Goal: Task Accomplishment & Management: Manage account settings

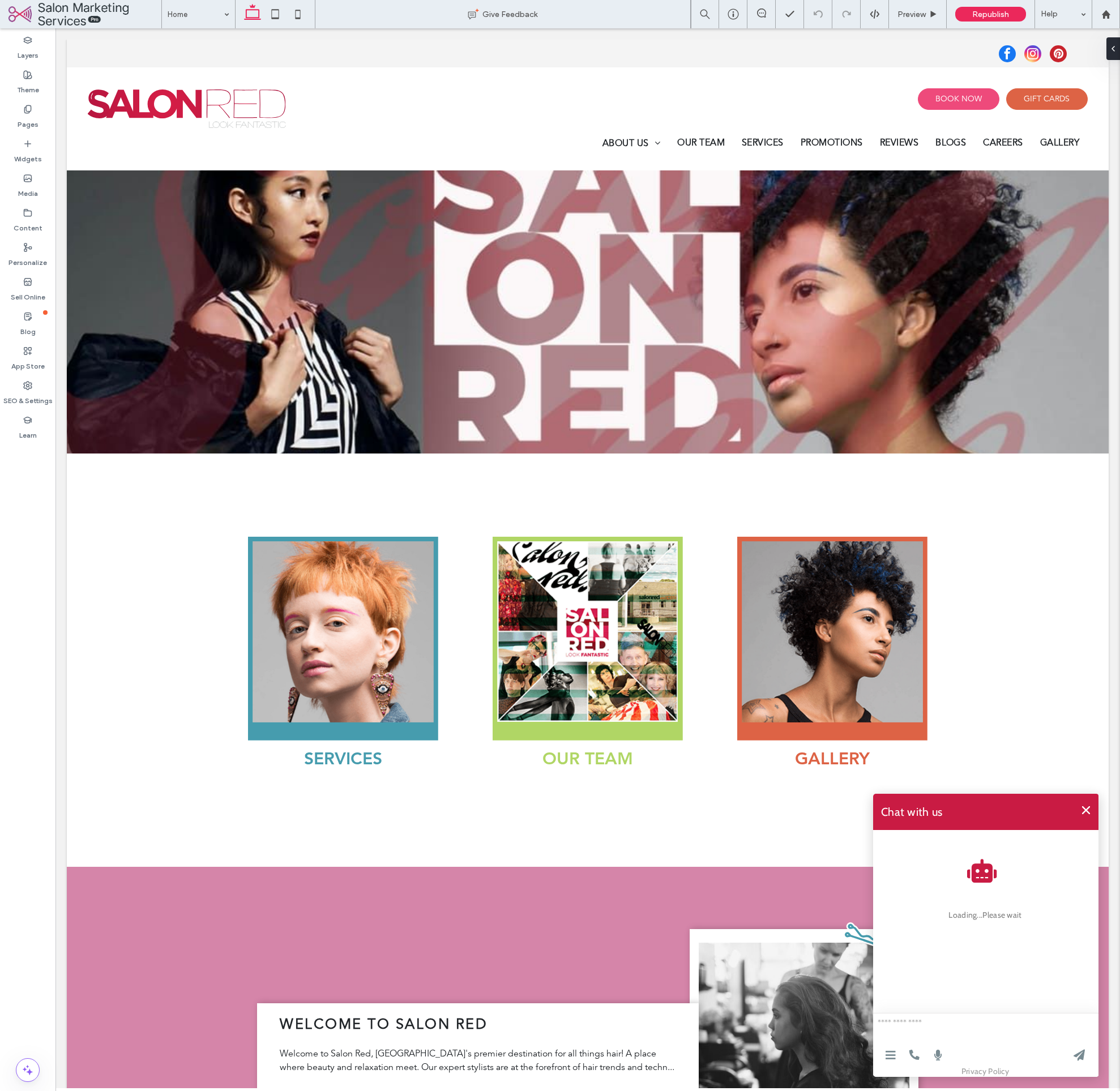
scroll to position [4394, 0]
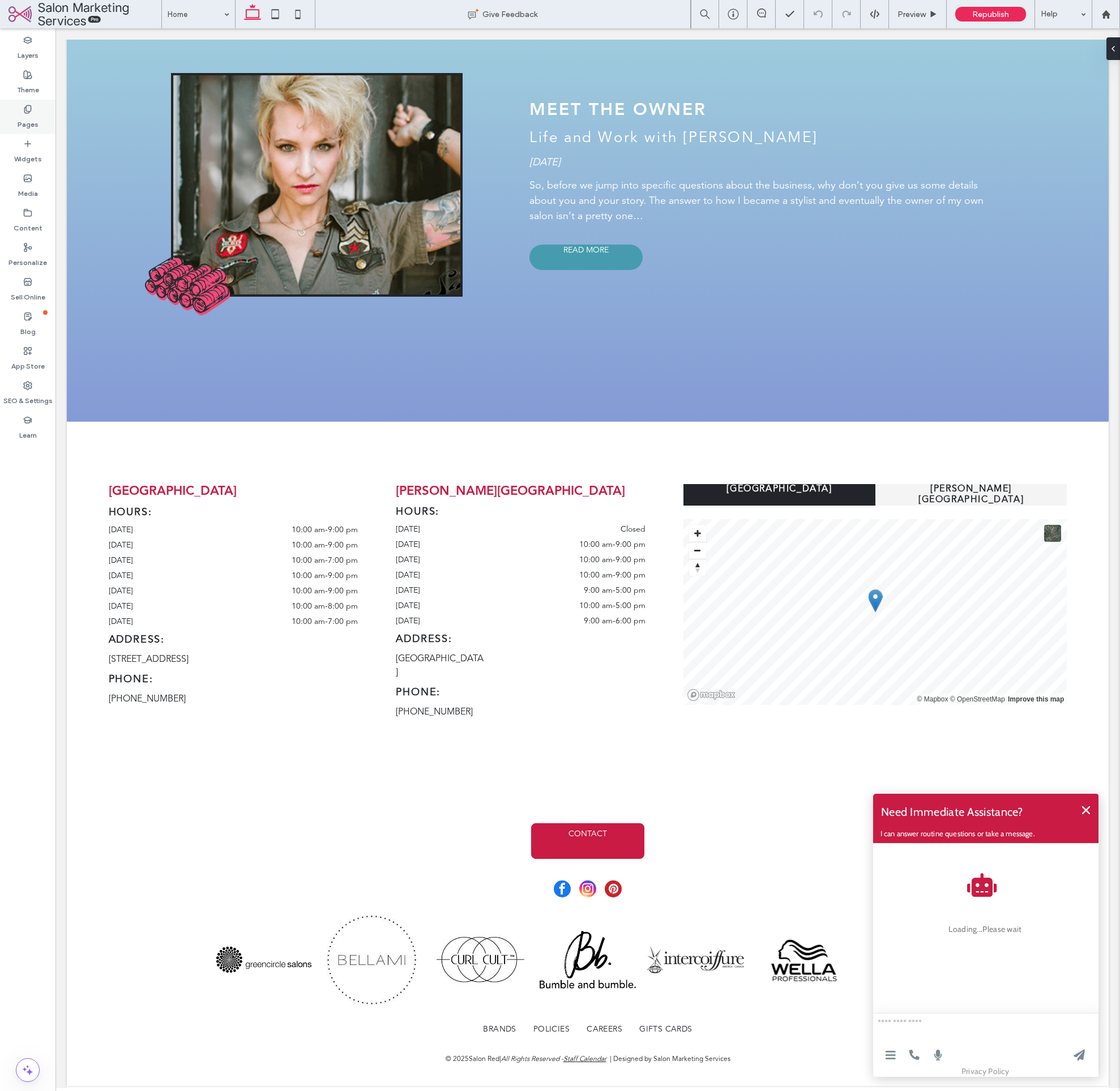
click at [29, 119] on label "Pages" at bounding box center [27, 122] width 21 height 16
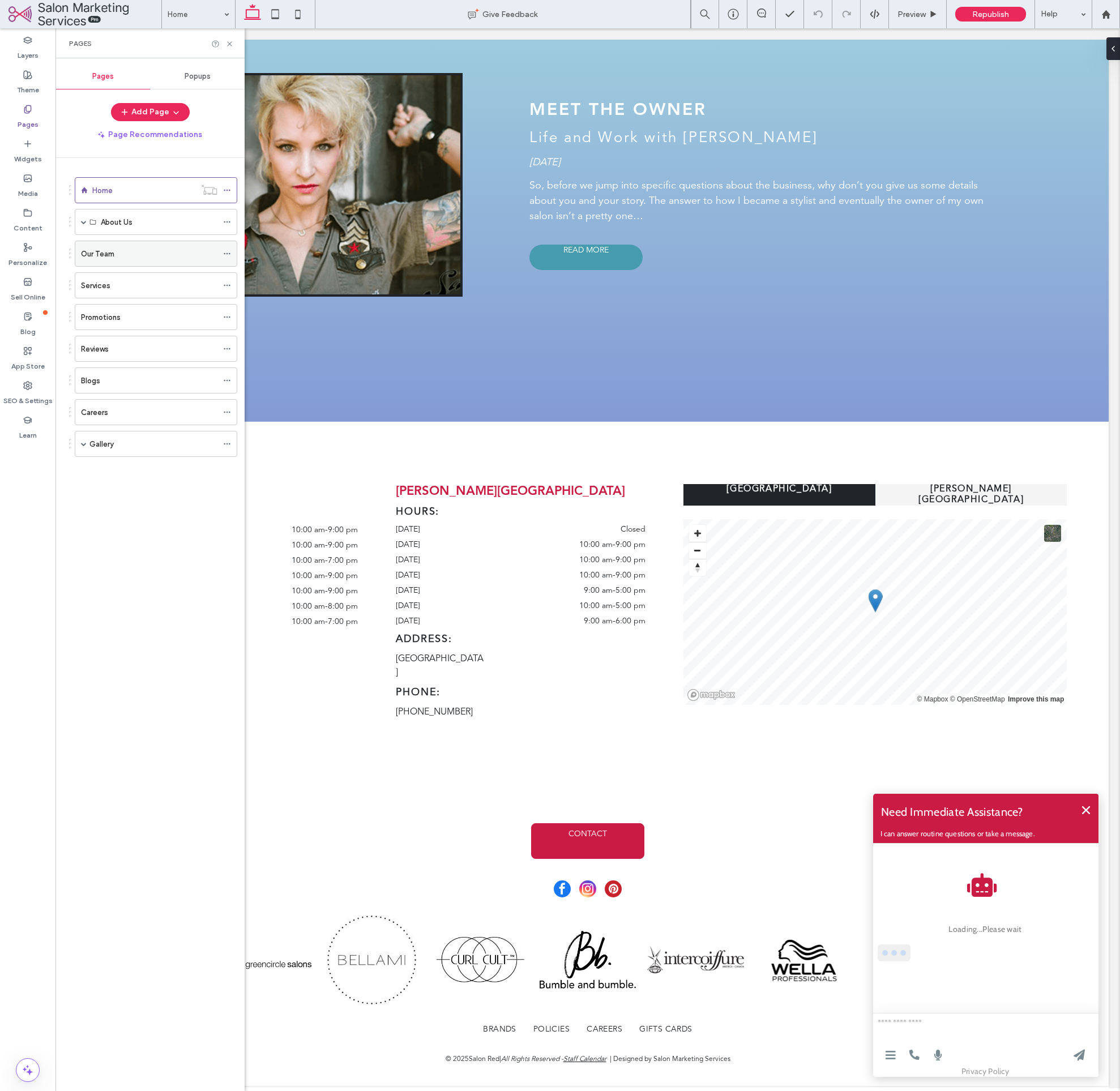
click at [105, 262] on div "Our Team" at bounding box center [150, 253] width 137 height 25
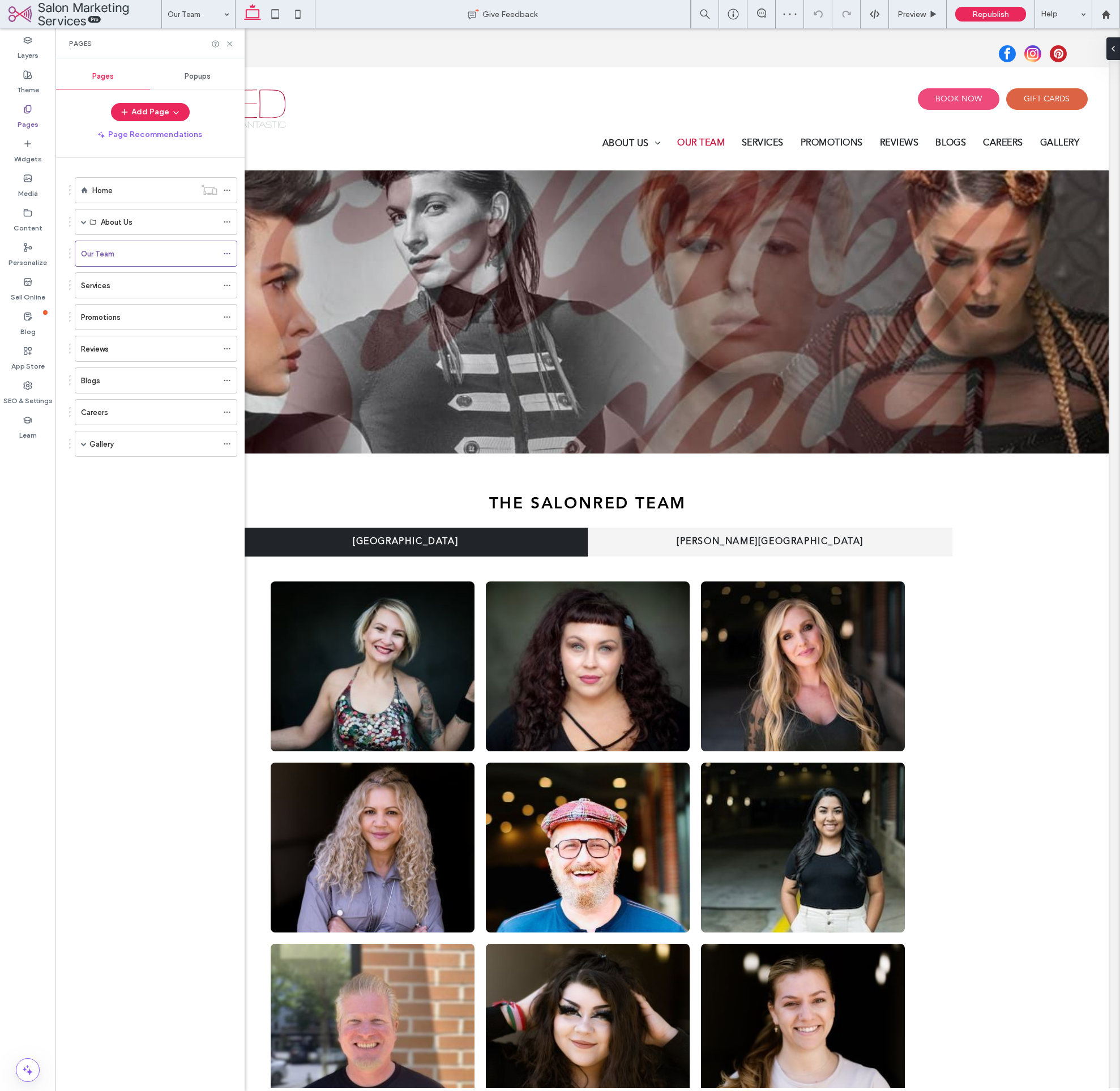
click at [203, 78] on span "Popups" at bounding box center [197, 76] width 26 height 9
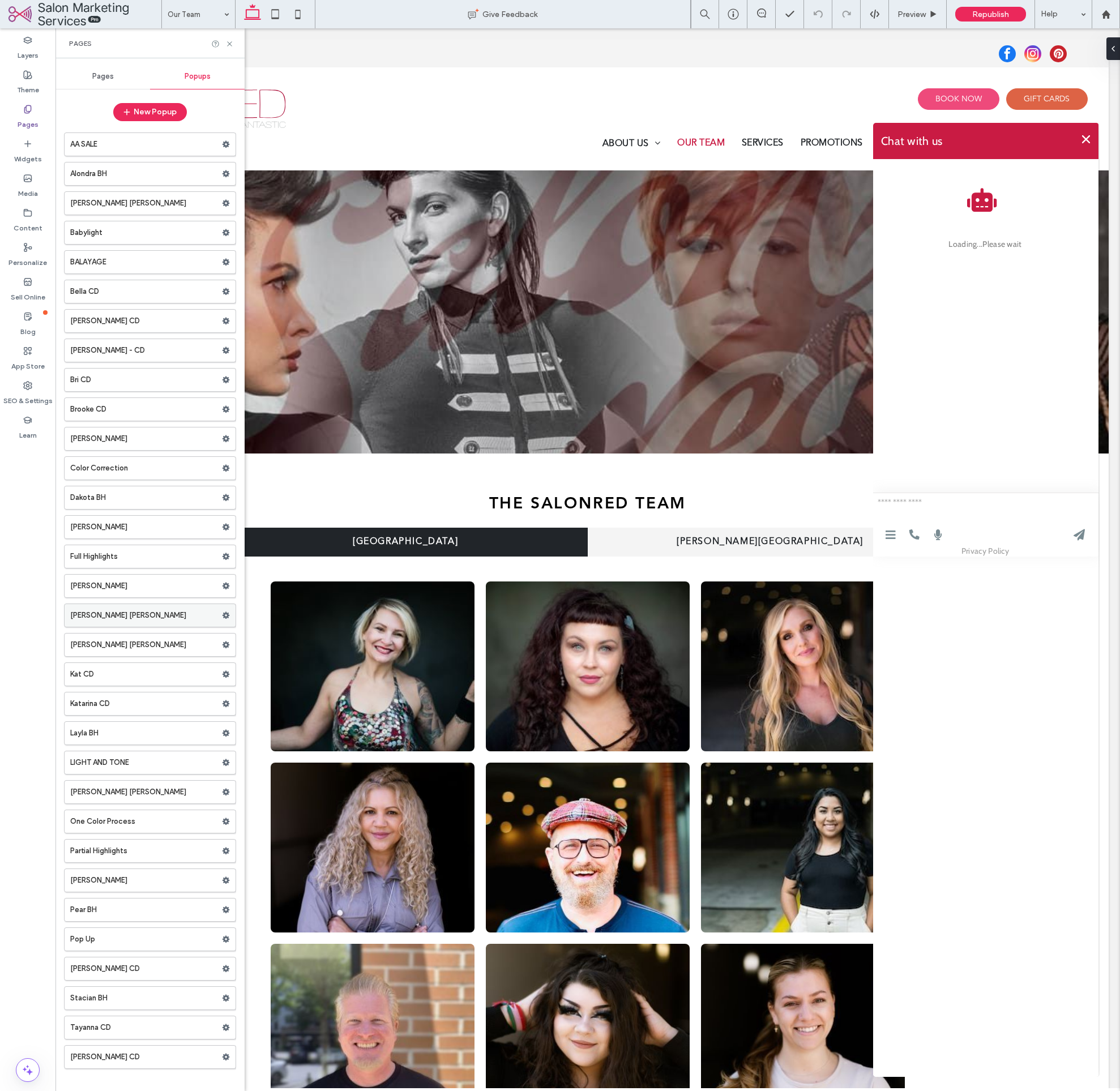
click at [109, 616] on label "[PERSON_NAME] [PERSON_NAME]" at bounding box center [146, 615] width 152 height 22
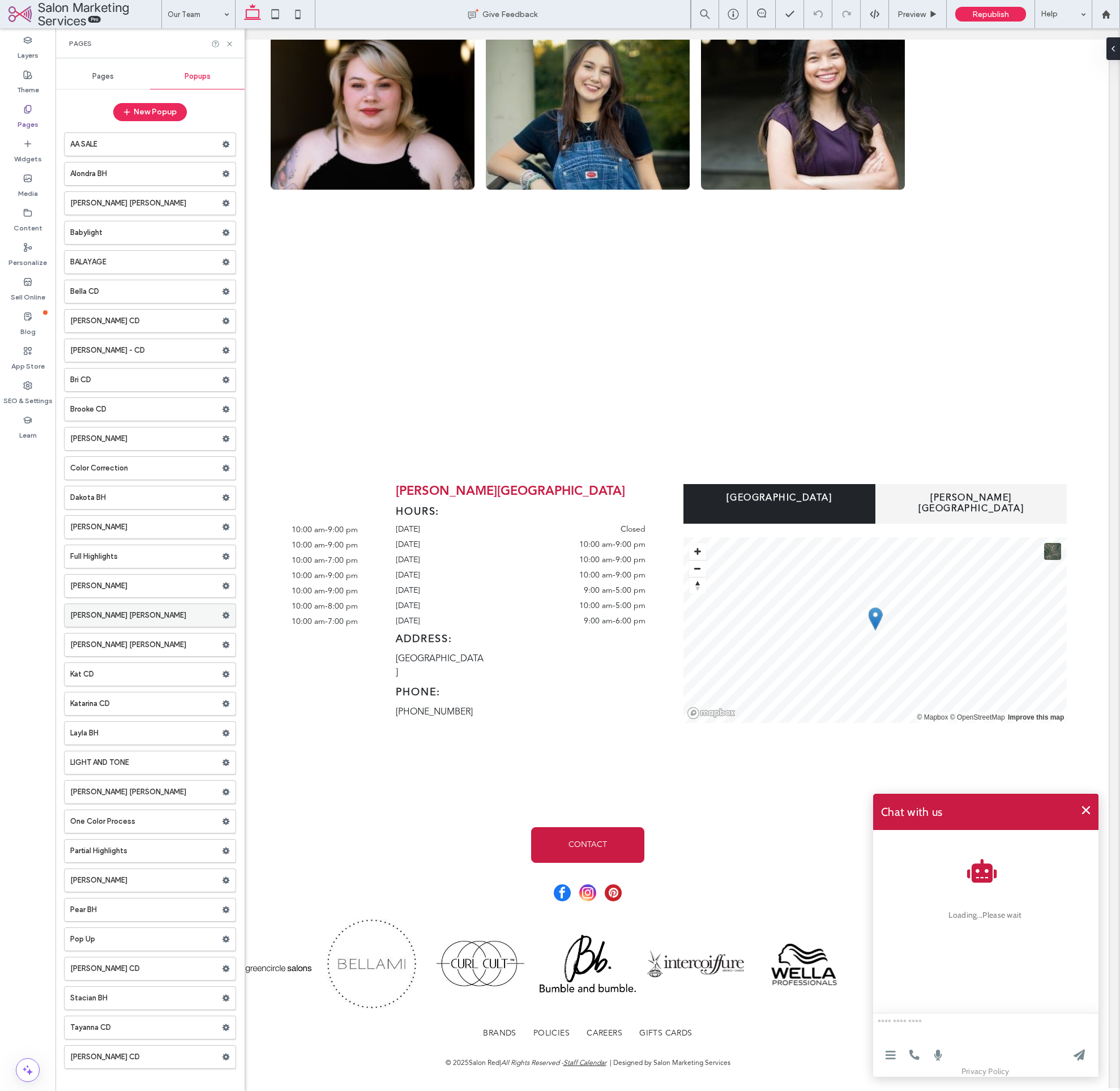
click at [0, 0] on div at bounding box center [0, 0] width 0 height 0
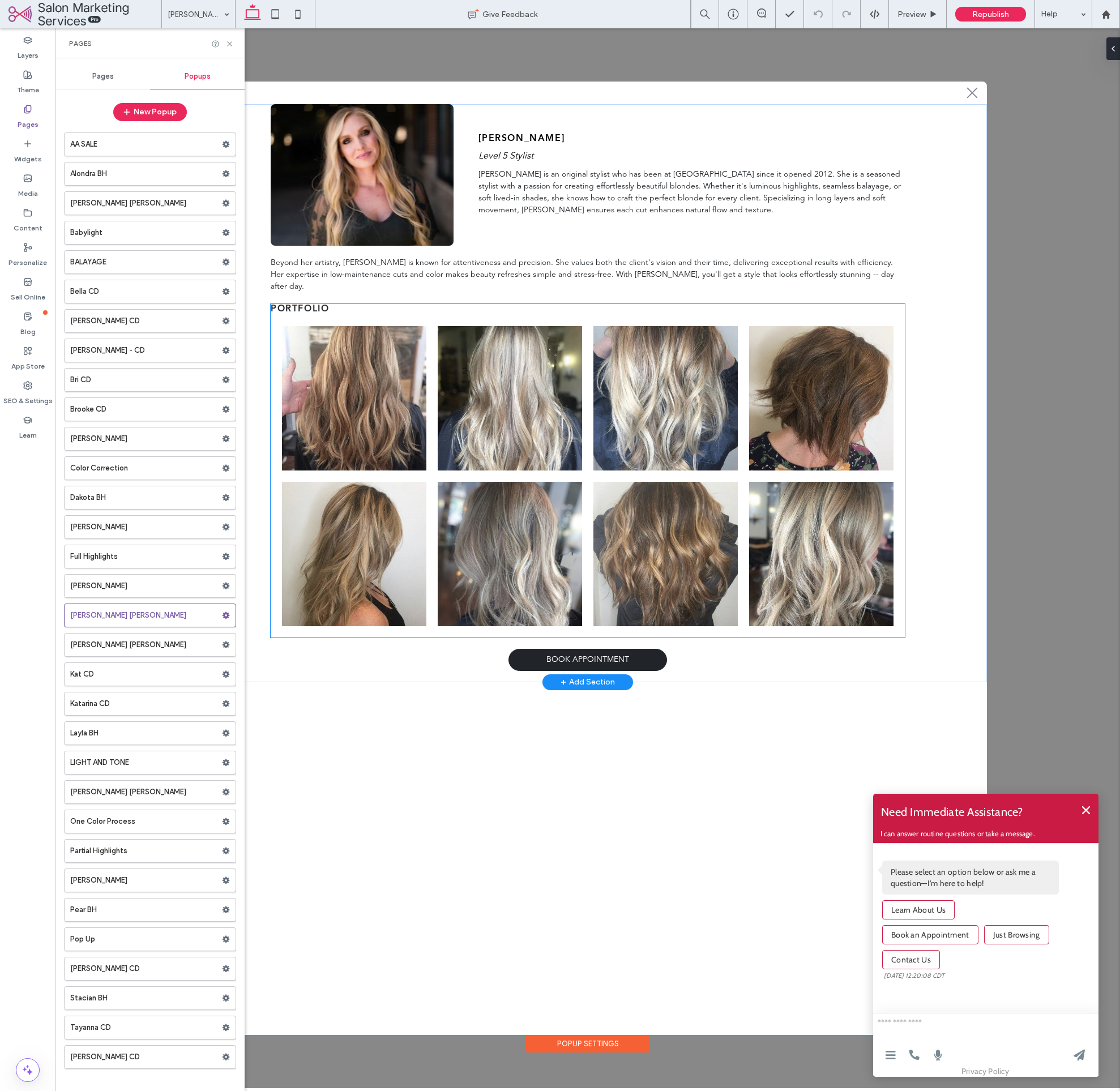
click at [649, 561] on link at bounding box center [666, 554] width 145 height 145
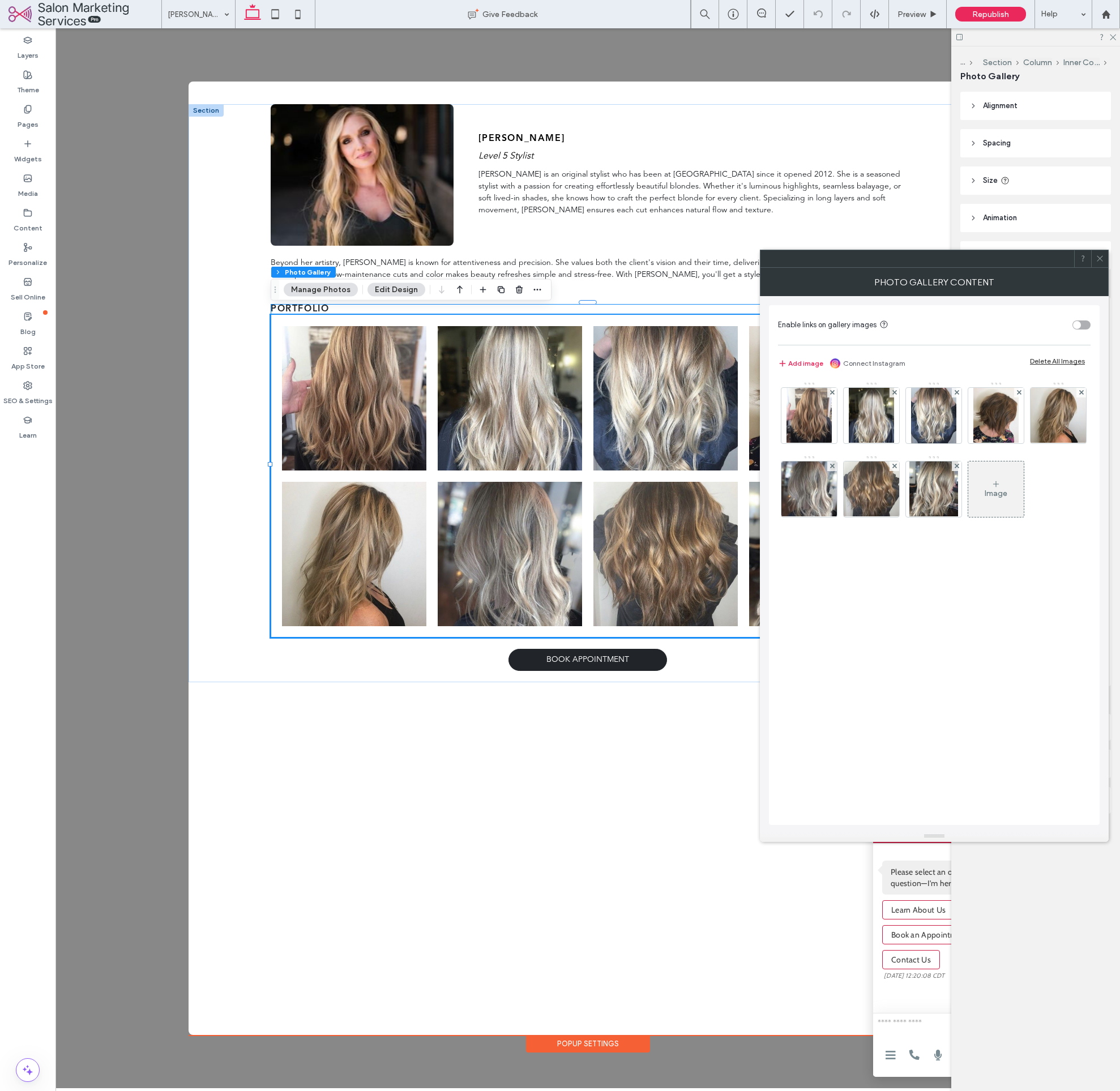
click at [1004, 497] on div "Image" at bounding box center [995, 493] width 22 height 9
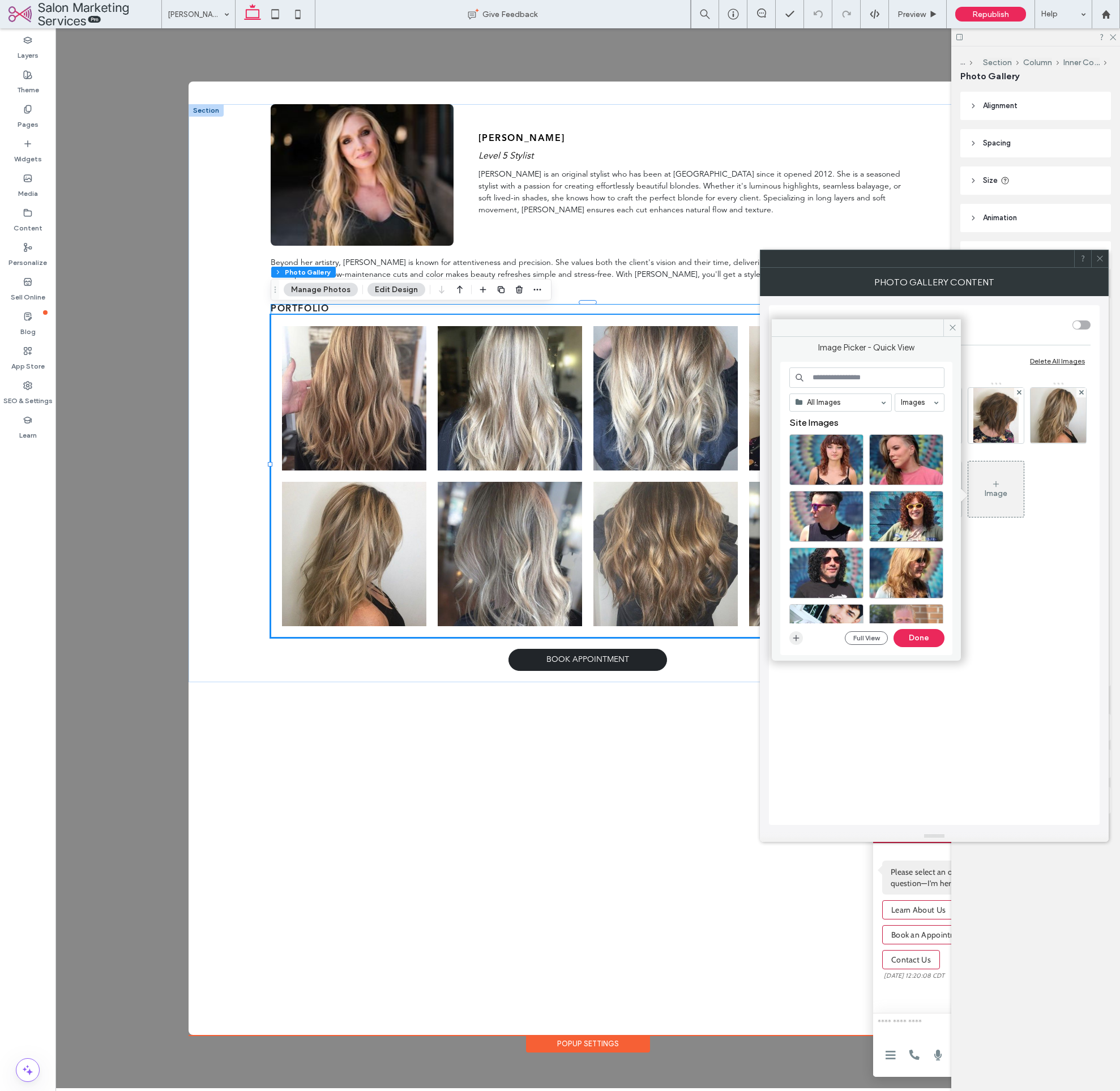
click at [795, 636] on icon "button" at bounding box center [796, 638] width 9 height 9
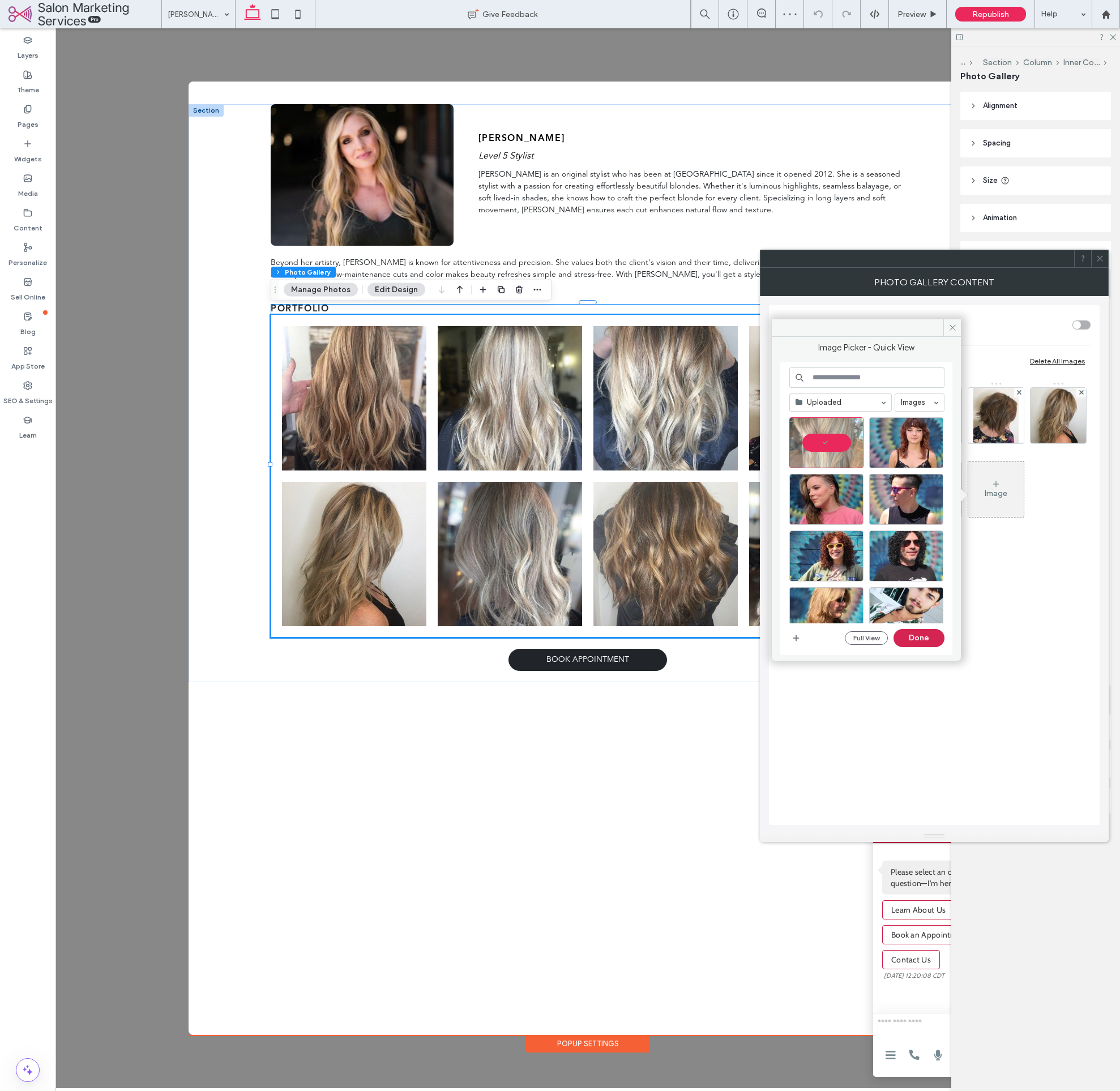
click at [910, 638] on button "Done" at bounding box center [919, 638] width 51 height 18
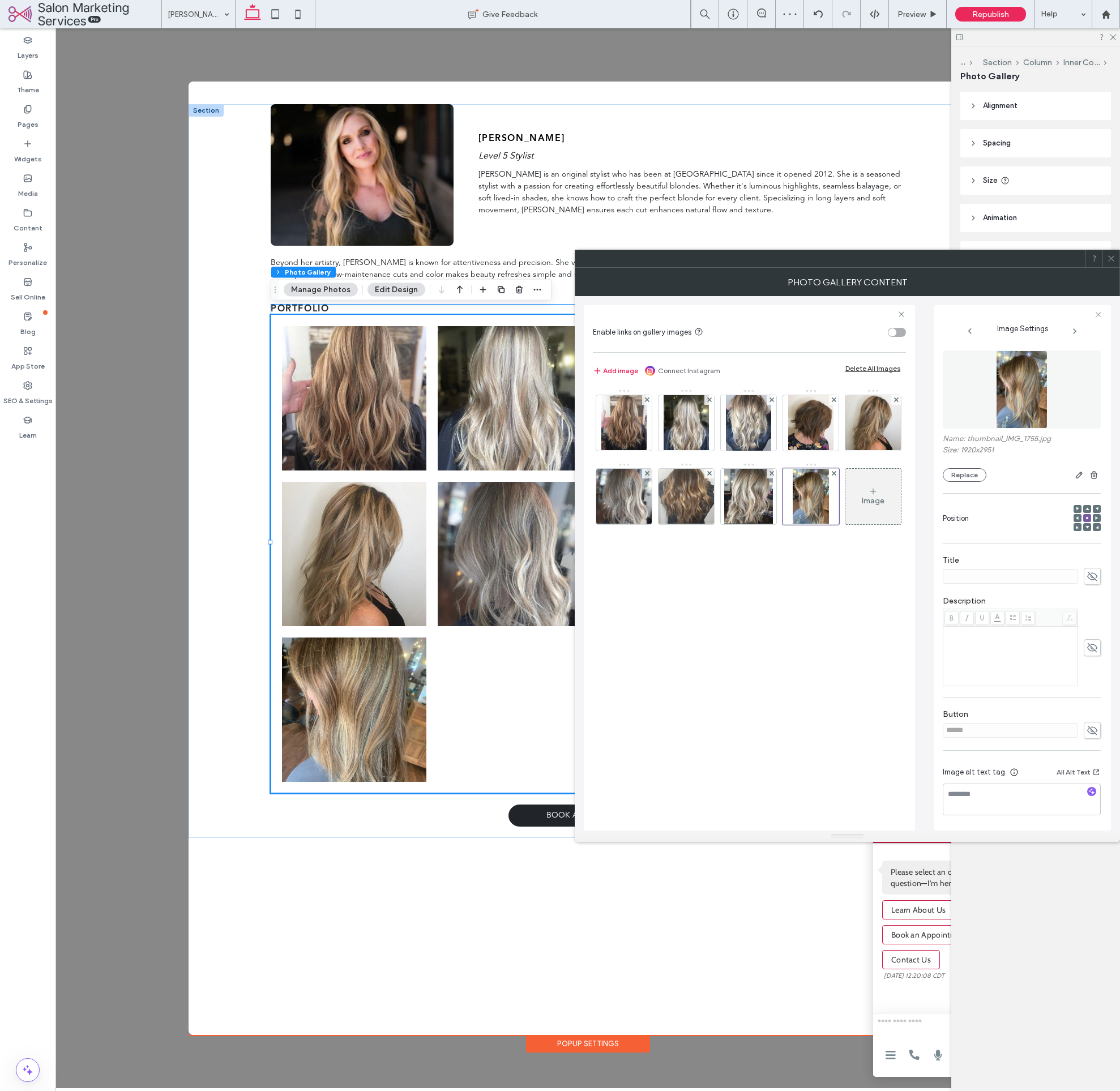
click at [1109, 262] on use at bounding box center [1111, 259] width 6 height 6
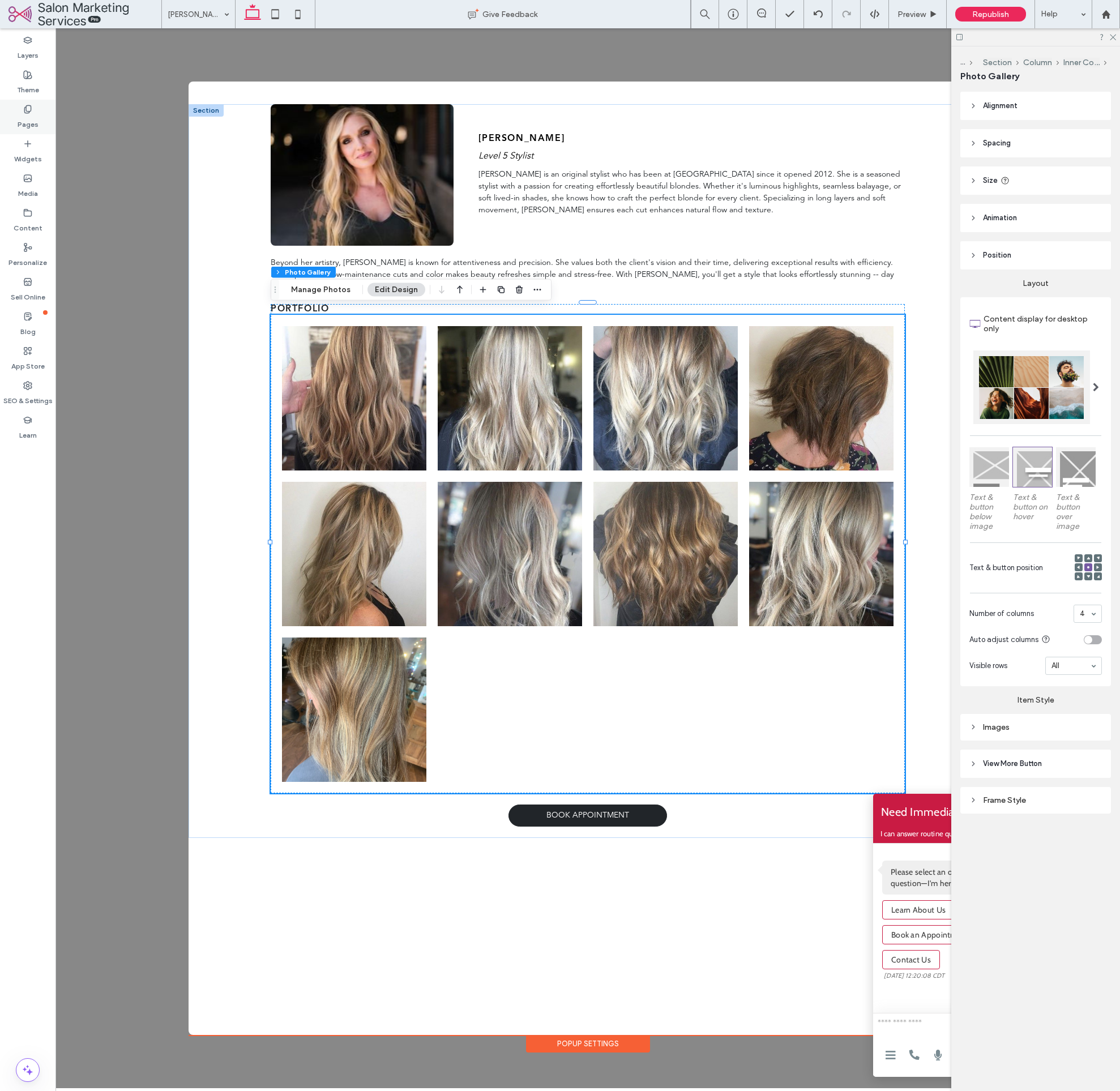
click at [30, 124] on label "Pages" at bounding box center [27, 122] width 21 height 16
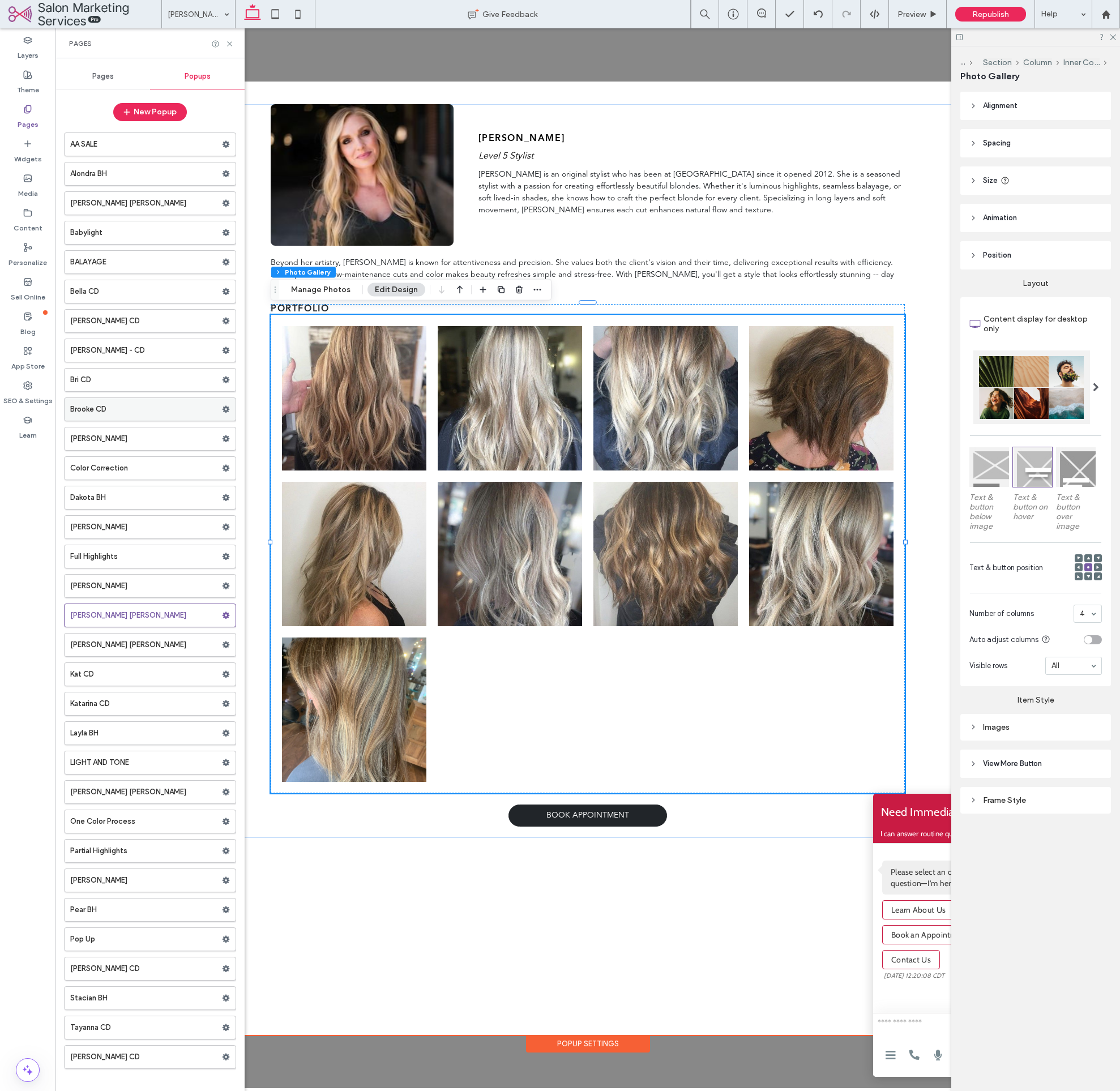
click at [126, 404] on label "Brooke CD" at bounding box center [146, 409] width 152 height 22
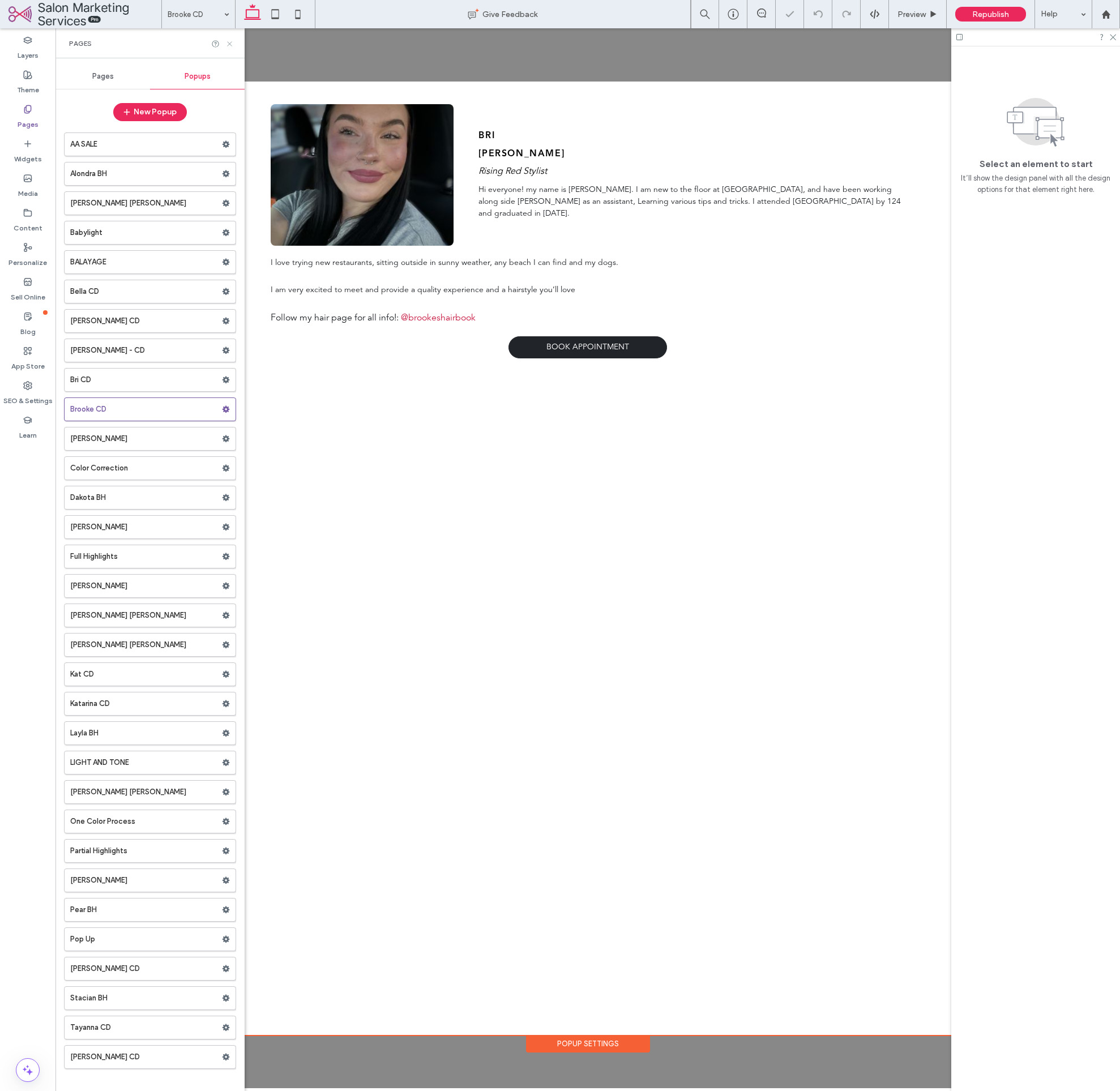
click at [230, 41] on icon at bounding box center [230, 44] width 9 height 9
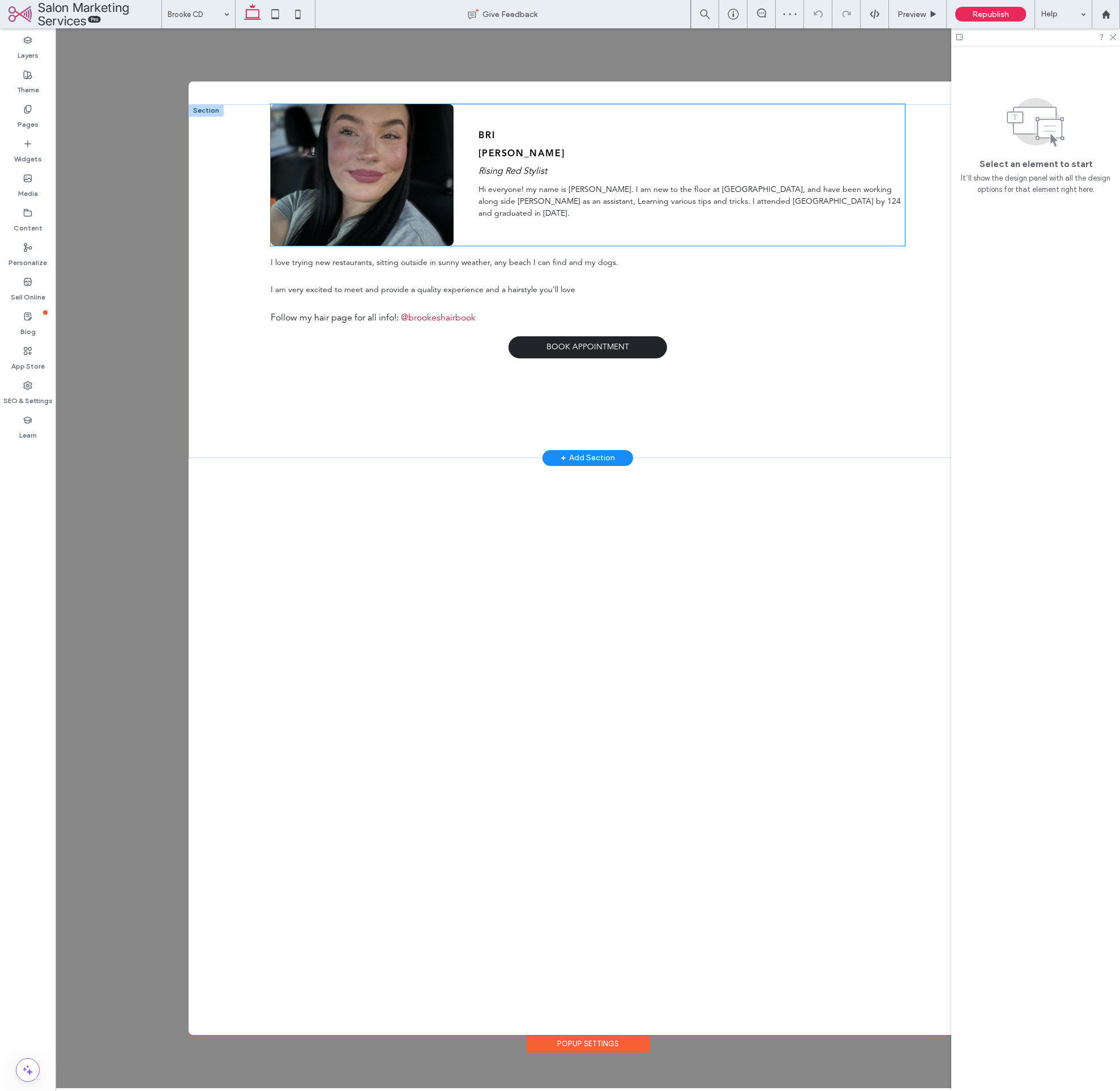
click at [530, 176] on span "Rising Red Stylist" at bounding box center [512, 171] width 68 height 9
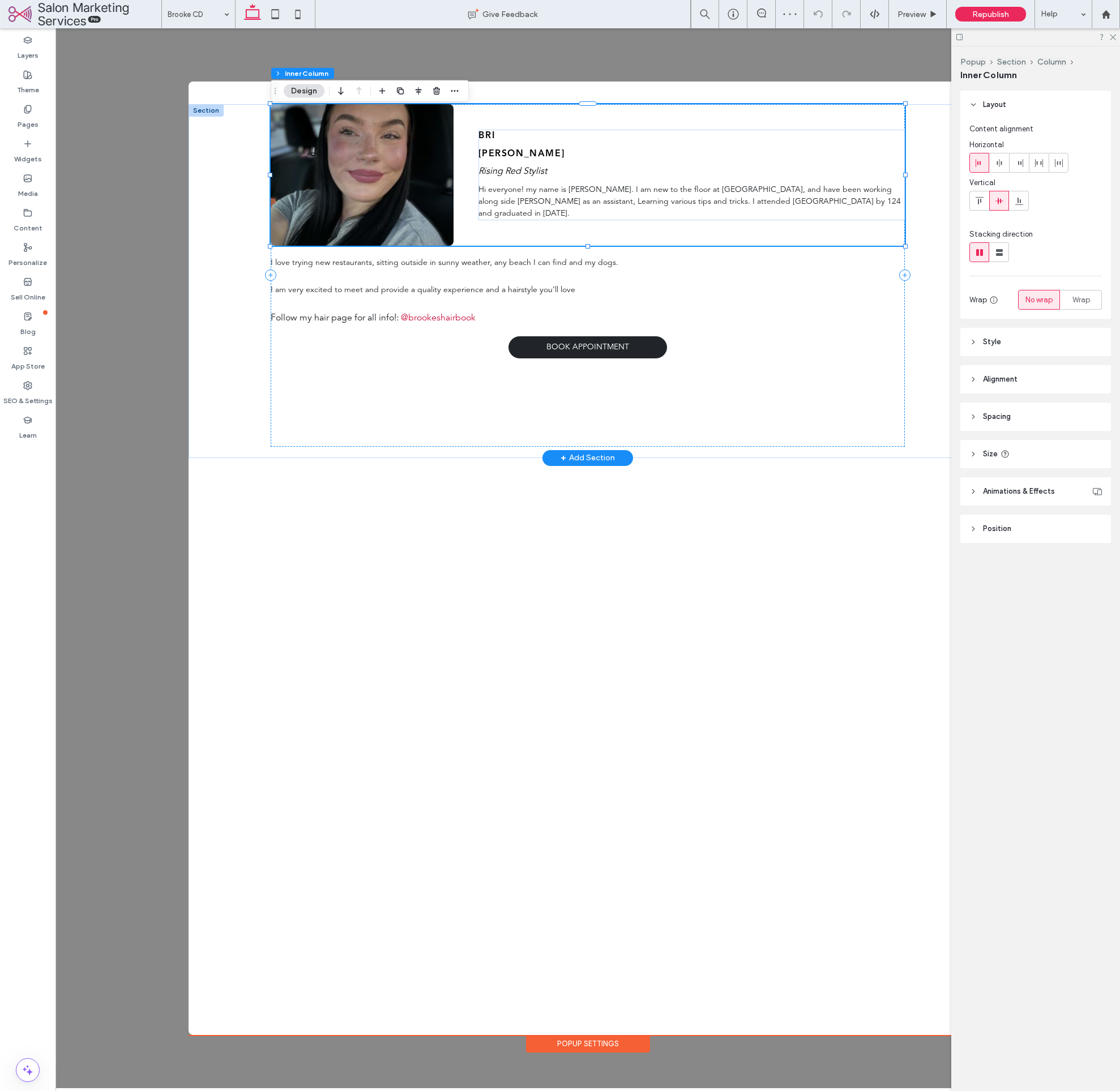
click at [530, 176] on span "Rising Red Stylist" at bounding box center [512, 171] width 68 height 9
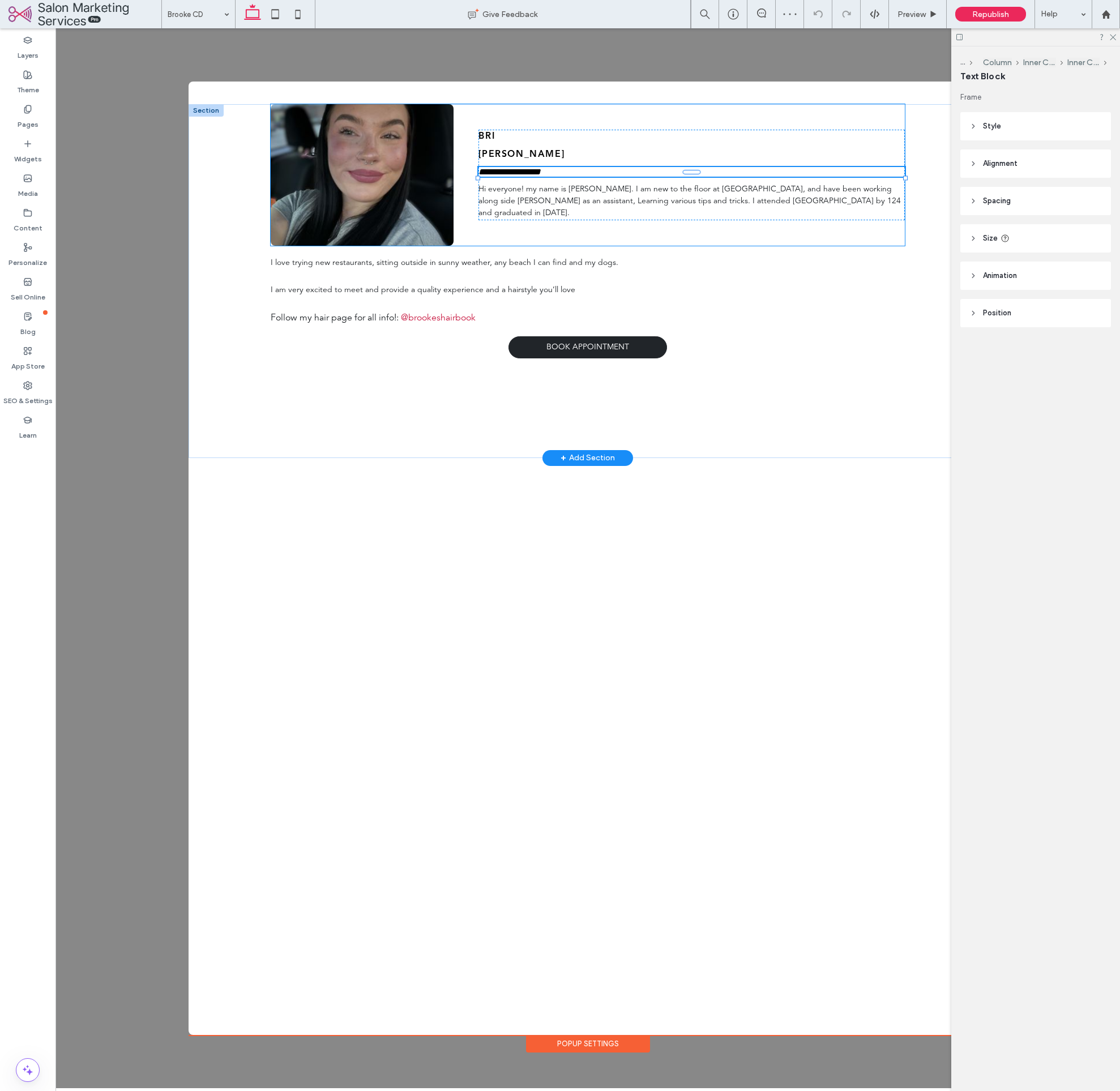
type input "**********"
type input "**"
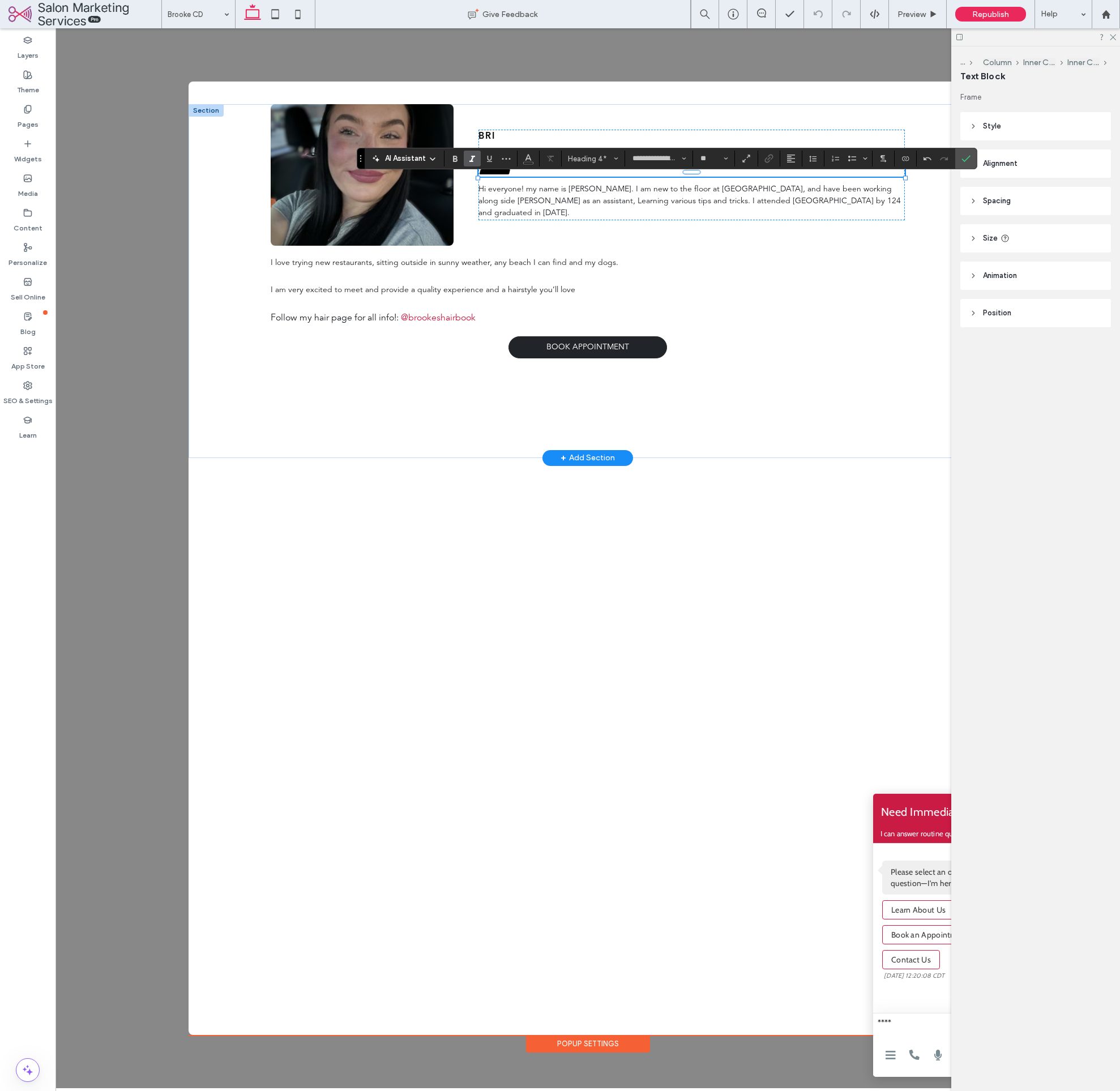
type textarea "****"
drag, startPoint x: 543, startPoint y: 184, endPoint x: 530, endPoint y: 184, distance: 13.0
click at [530, 176] on h4 "*********" at bounding box center [692, 171] width 426 height 9
click at [966, 163] on icon "Confirm" at bounding box center [966, 158] width 9 height 9
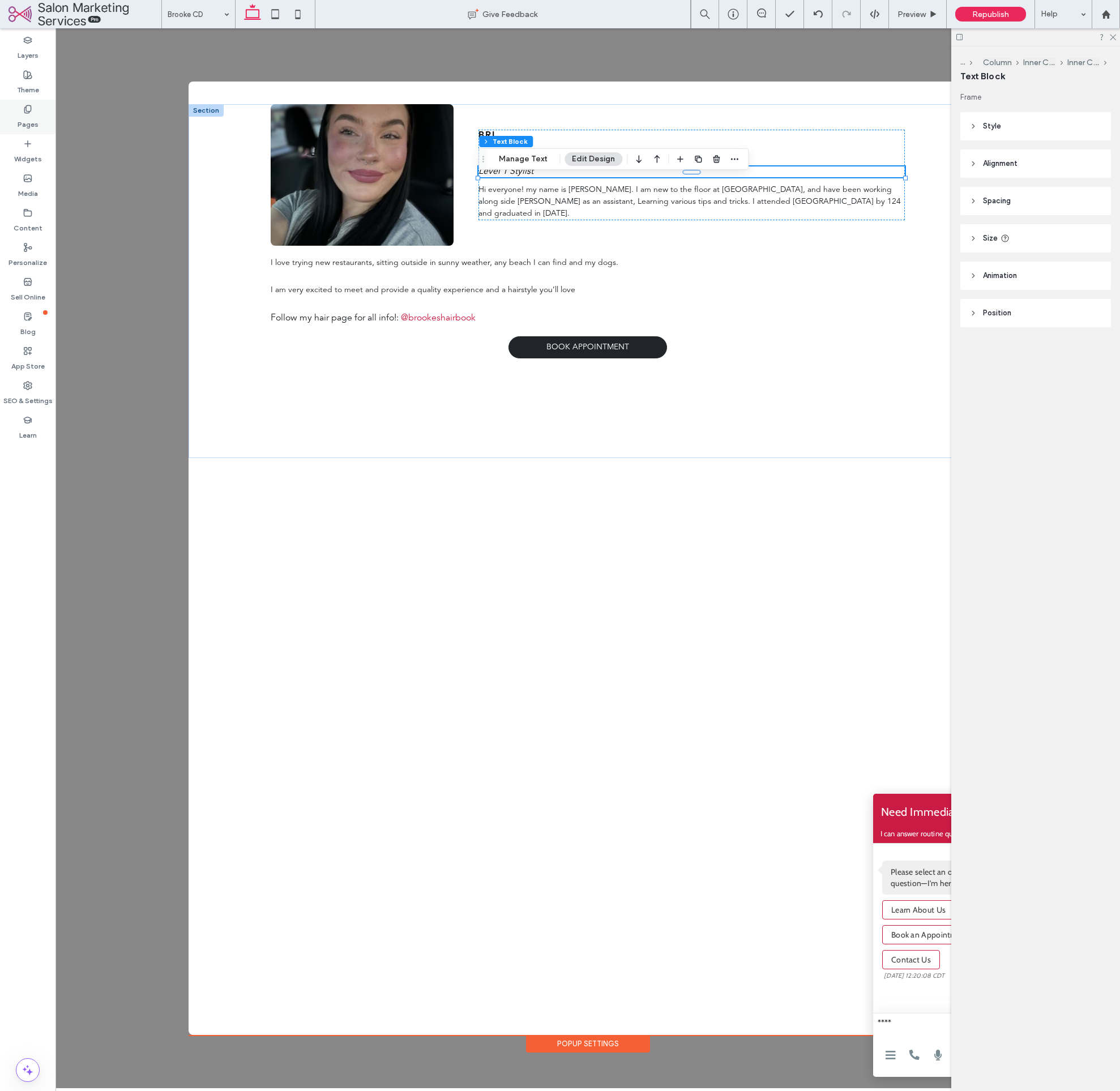
click at [27, 121] on label "Pages" at bounding box center [27, 122] width 21 height 16
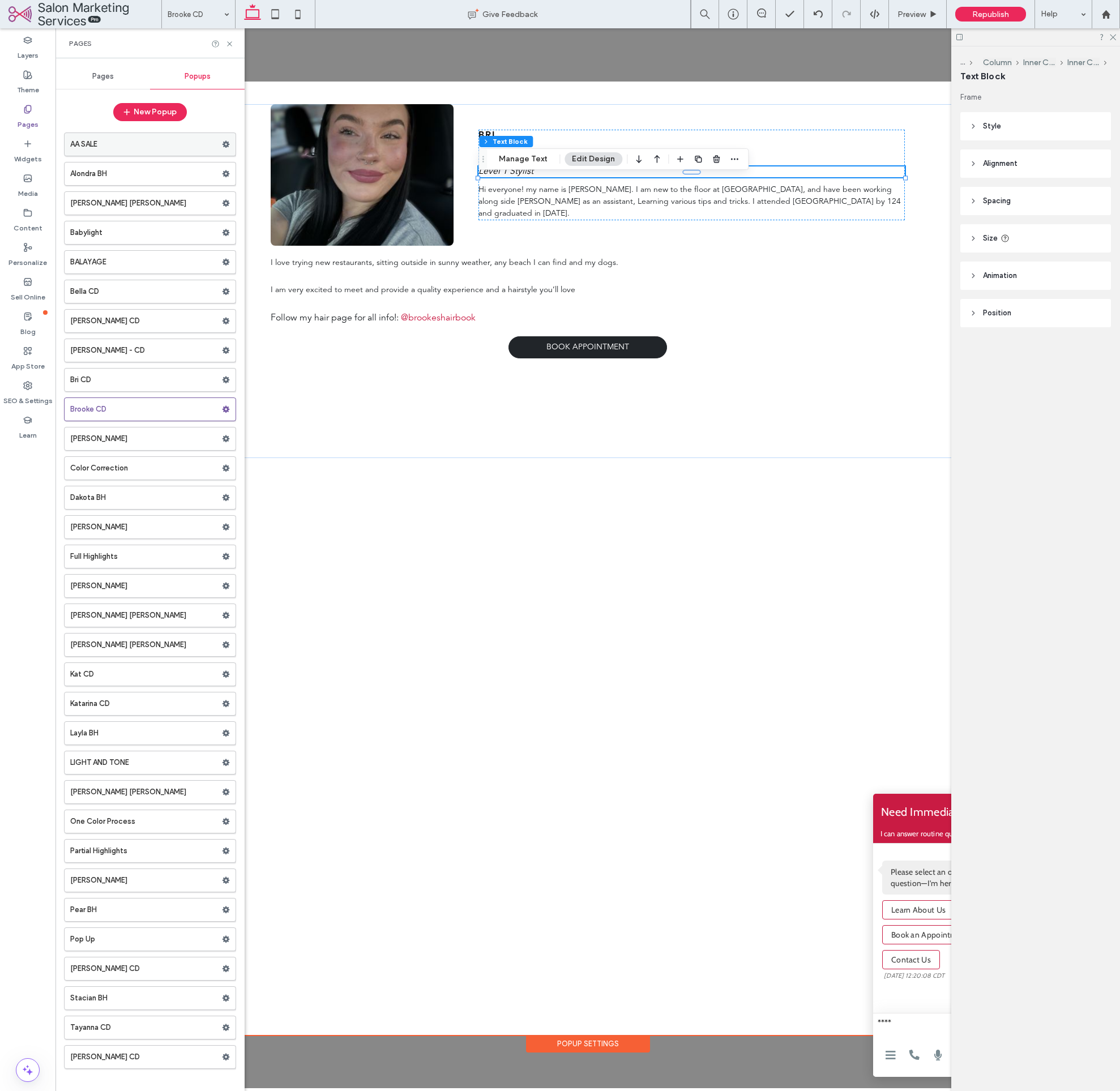
click at [126, 150] on label "AA SALE" at bounding box center [146, 144] width 152 height 22
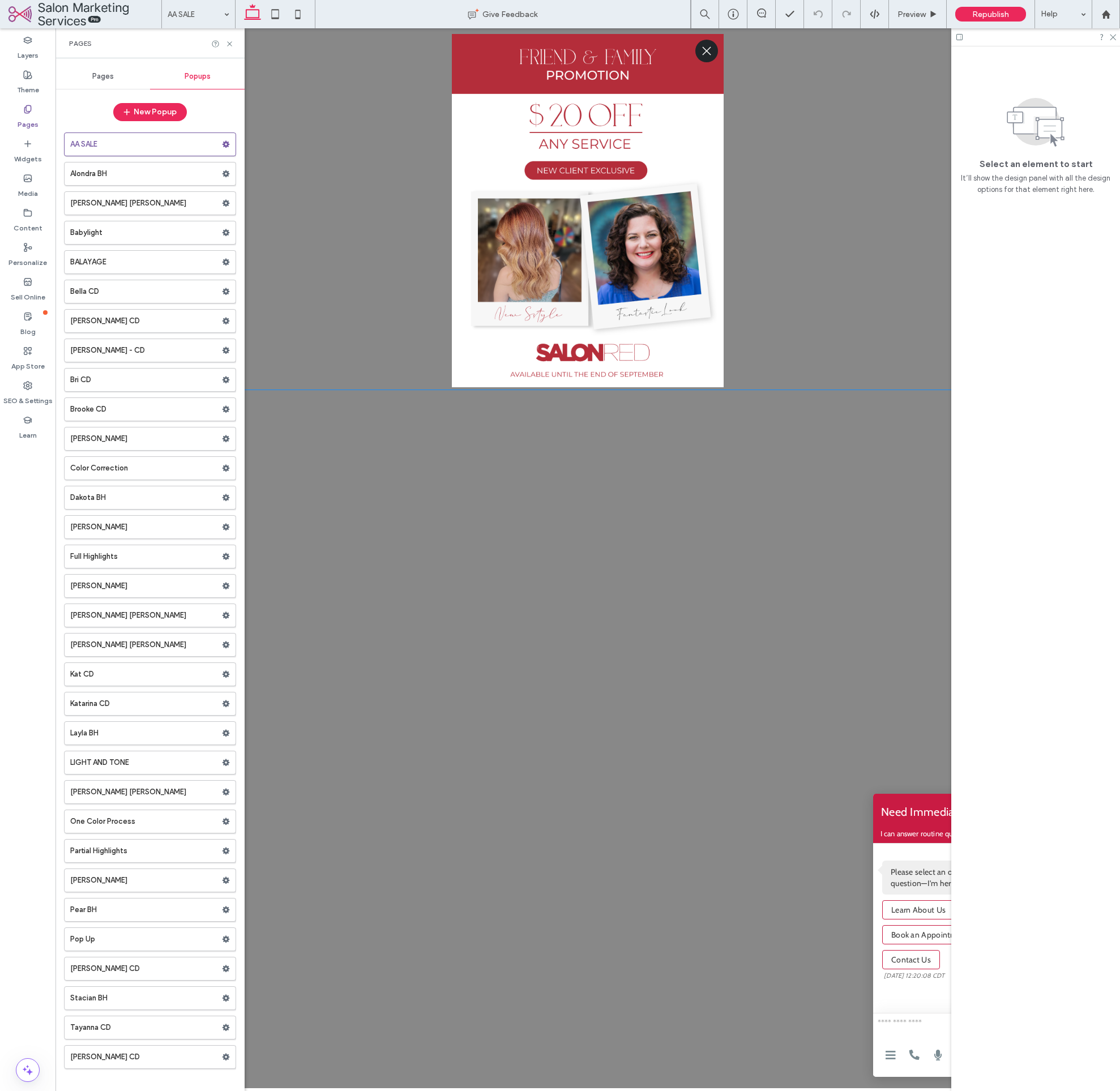
click at [37, 125] on label "Pages" at bounding box center [27, 122] width 21 height 16
click at [32, 124] on label "Pages" at bounding box center [27, 122] width 21 height 16
click at [99, 73] on span "Pages" at bounding box center [103, 76] width 22 height 9
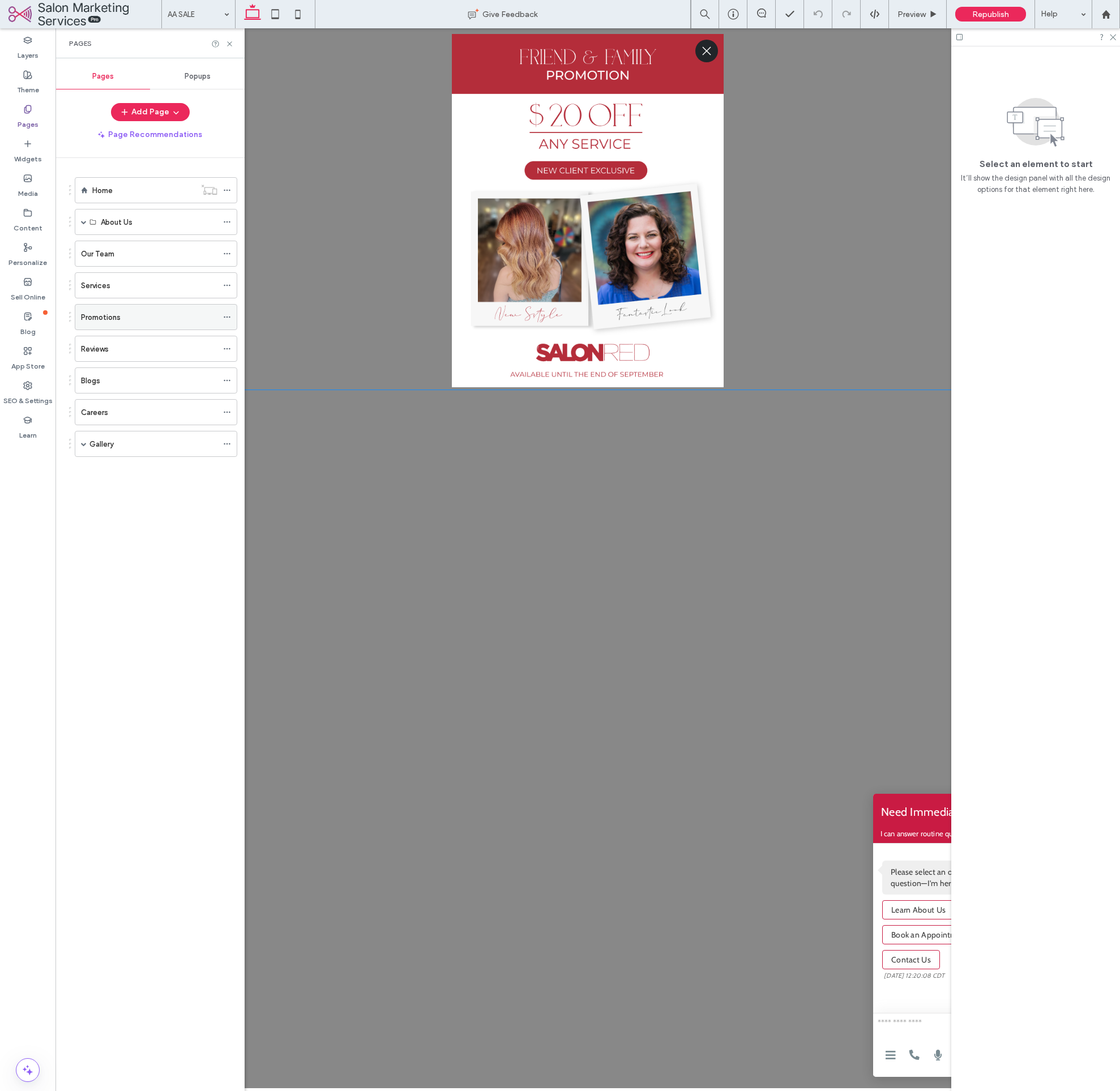
click at [130, 319] on div "Promotions" at bounding box center [150, 317] width 137 height 12
click at [232, 46] on use at bounding box center [230, 43] width 4 height 4
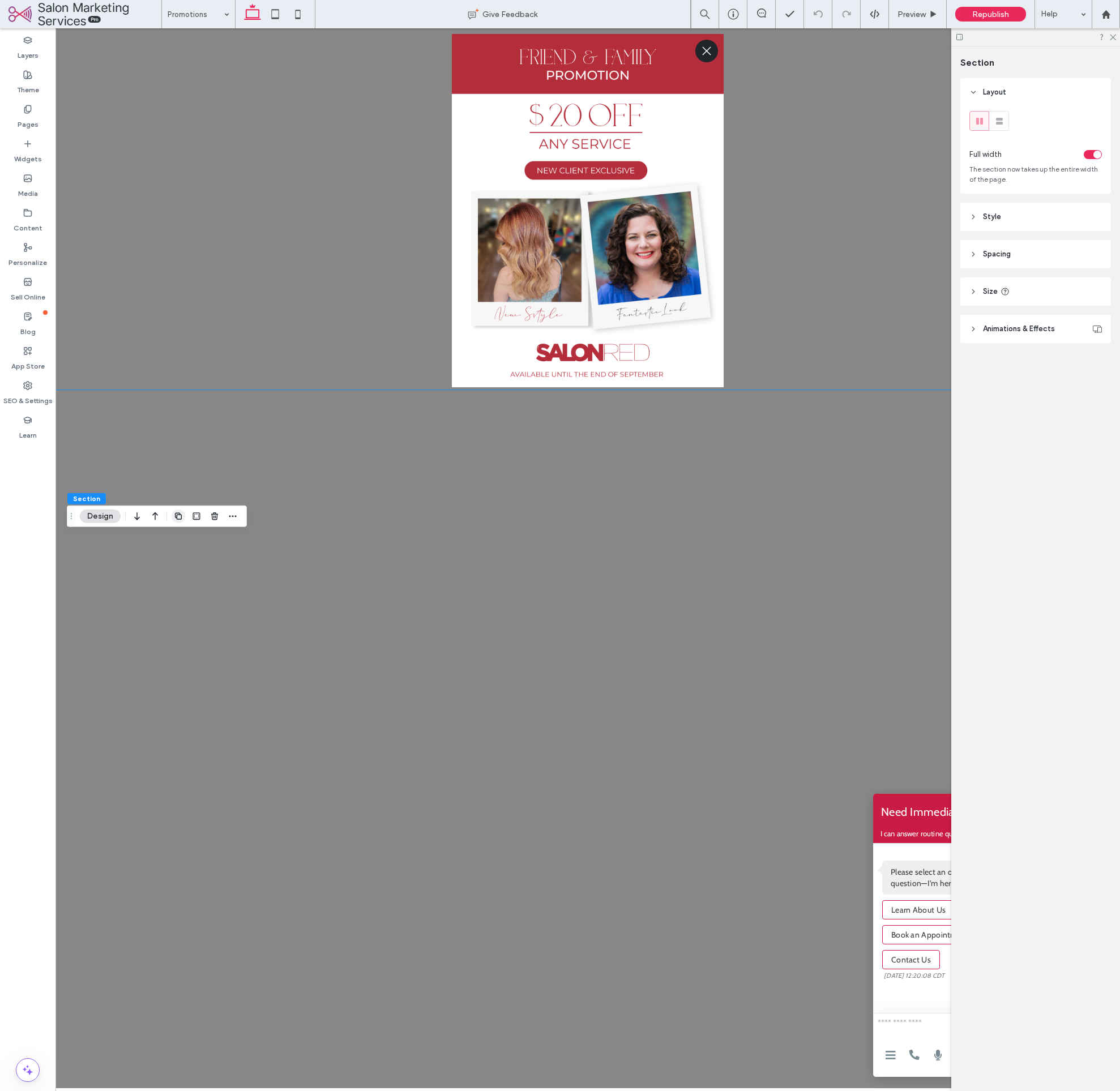
click at [178, 516] on icon "button" at bounding box center [179, 516] width 9 height 9
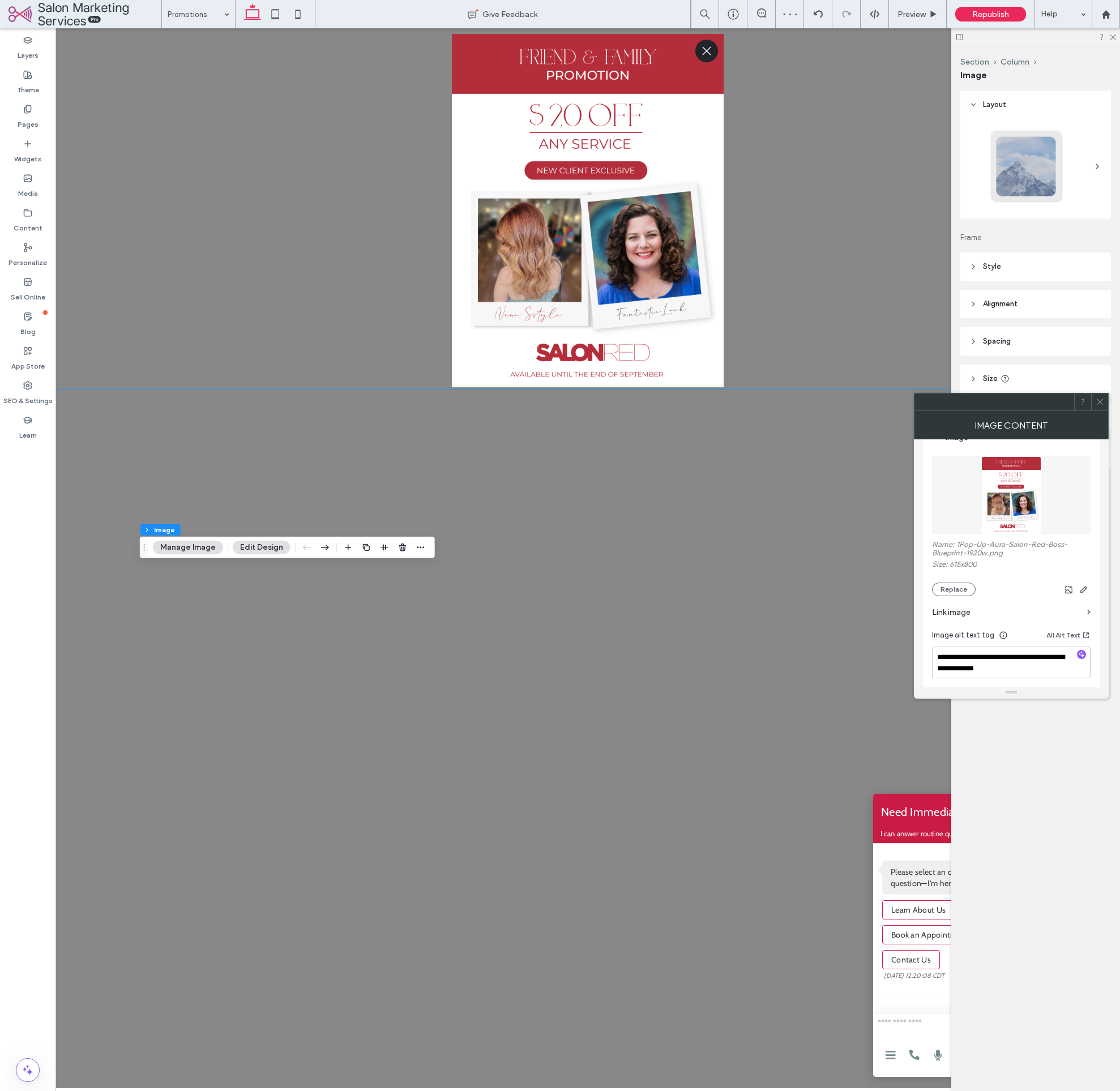
scroll to position [125, 0]
click at [955, 584] on button "Replace" at bounding box center [954, 587] width 44 height 14
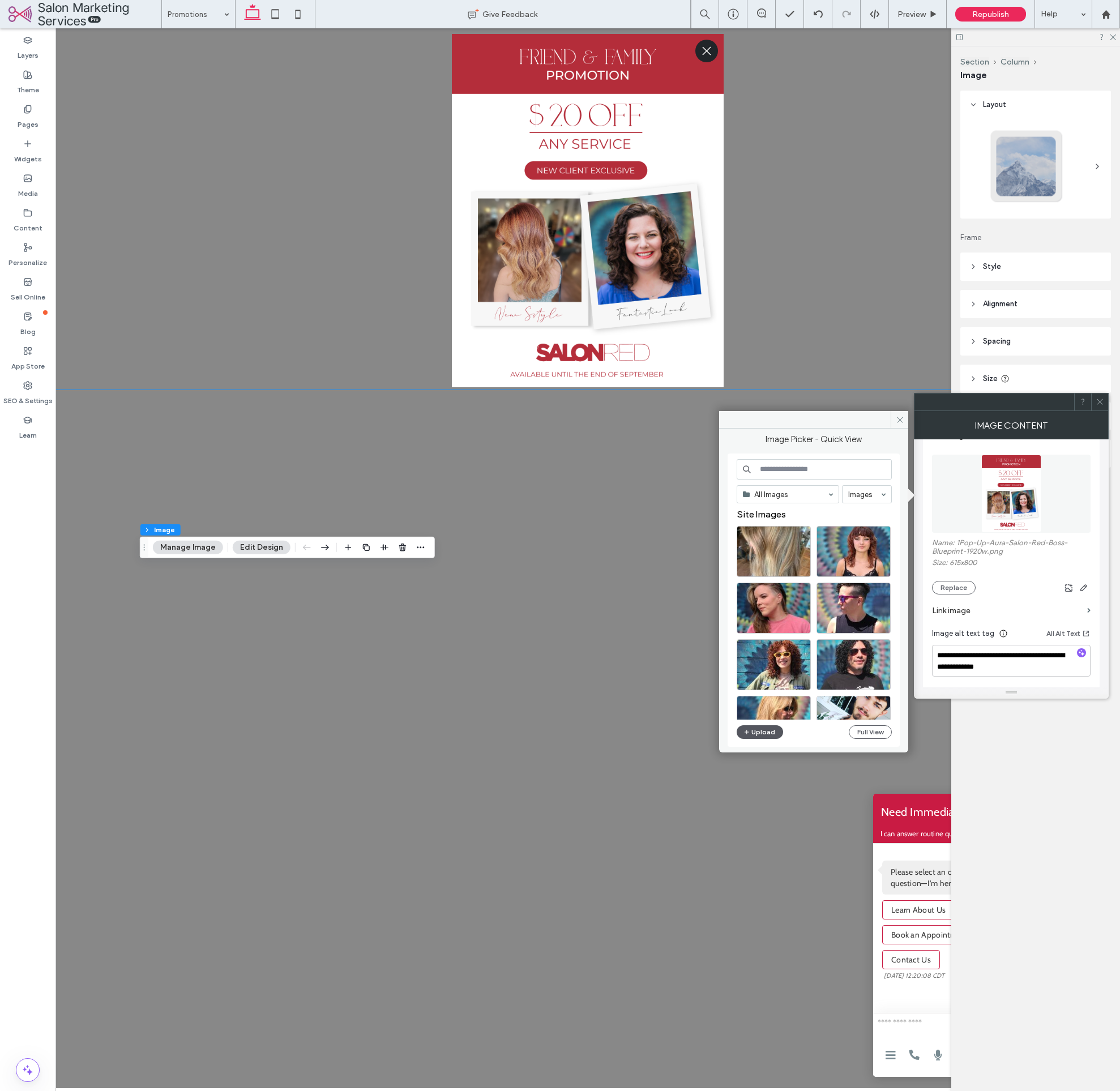
click at [766, 734] on button "Upload" at bounding box center [760, 732] width 47 height 14
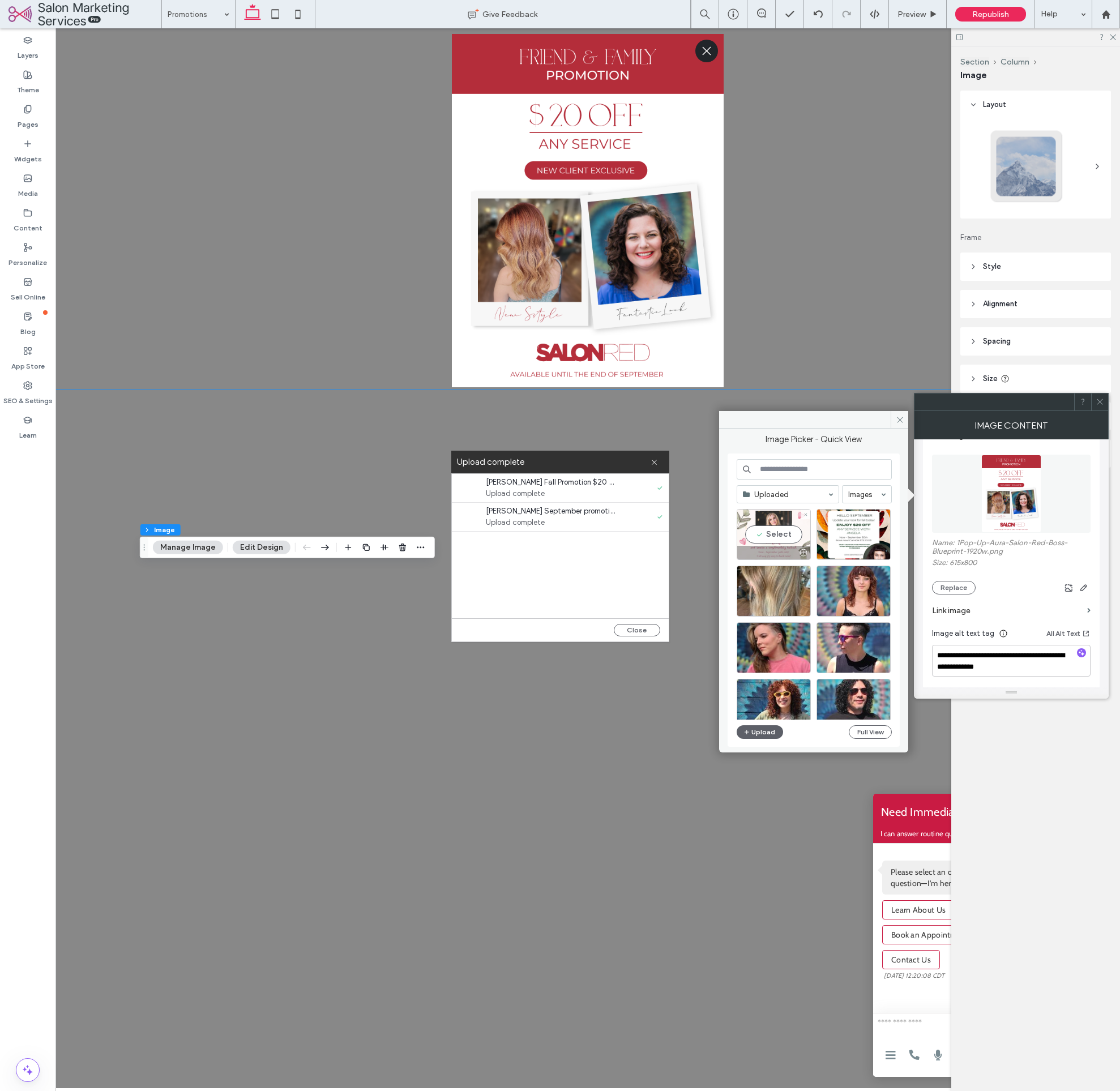
click at [780, 543] on div "Select" at bounding box center [774, 534] width 74 height 51
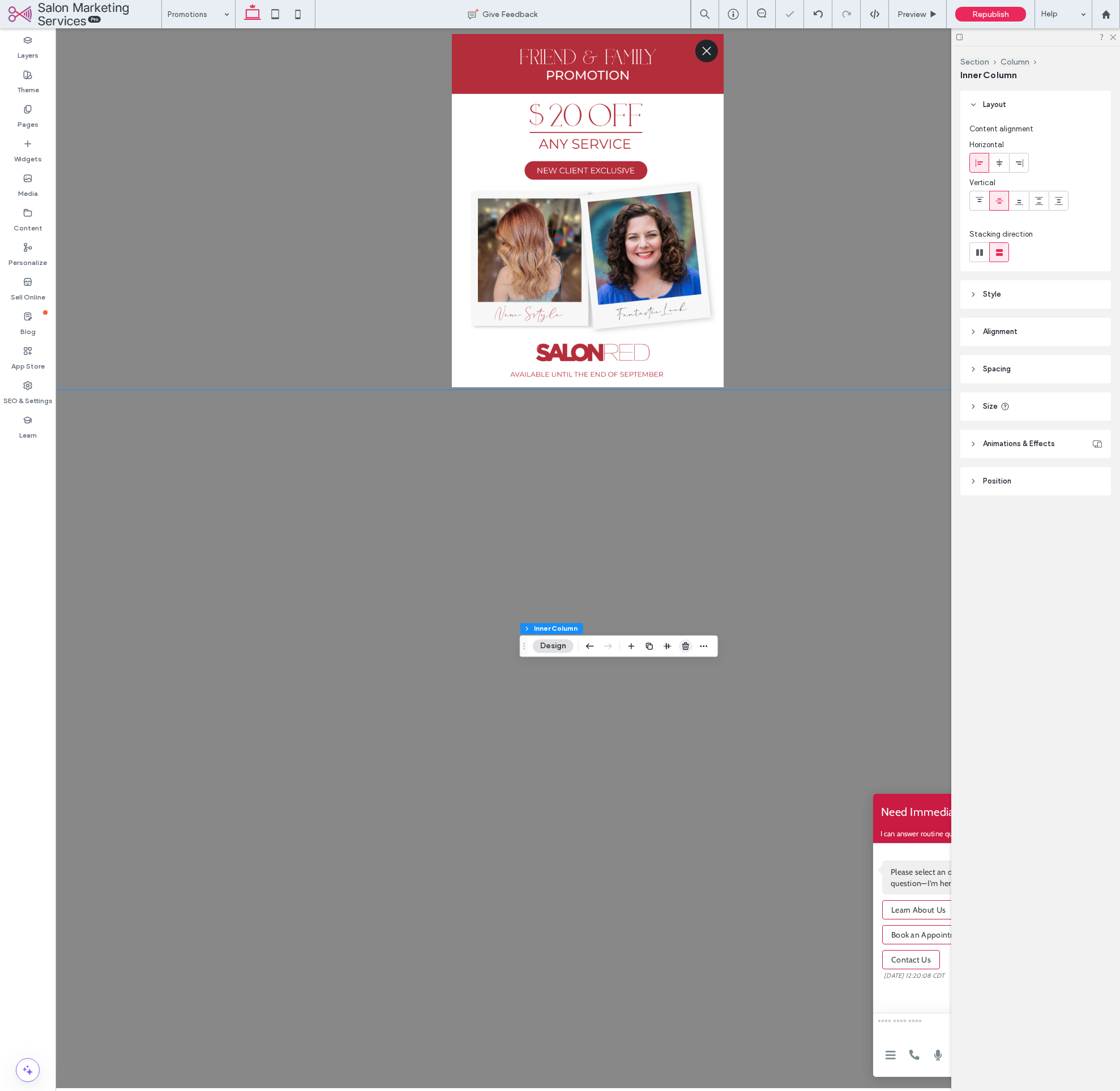
click at [688, 647] on use "button" at bounding box center [685, 646] width 6 height 7
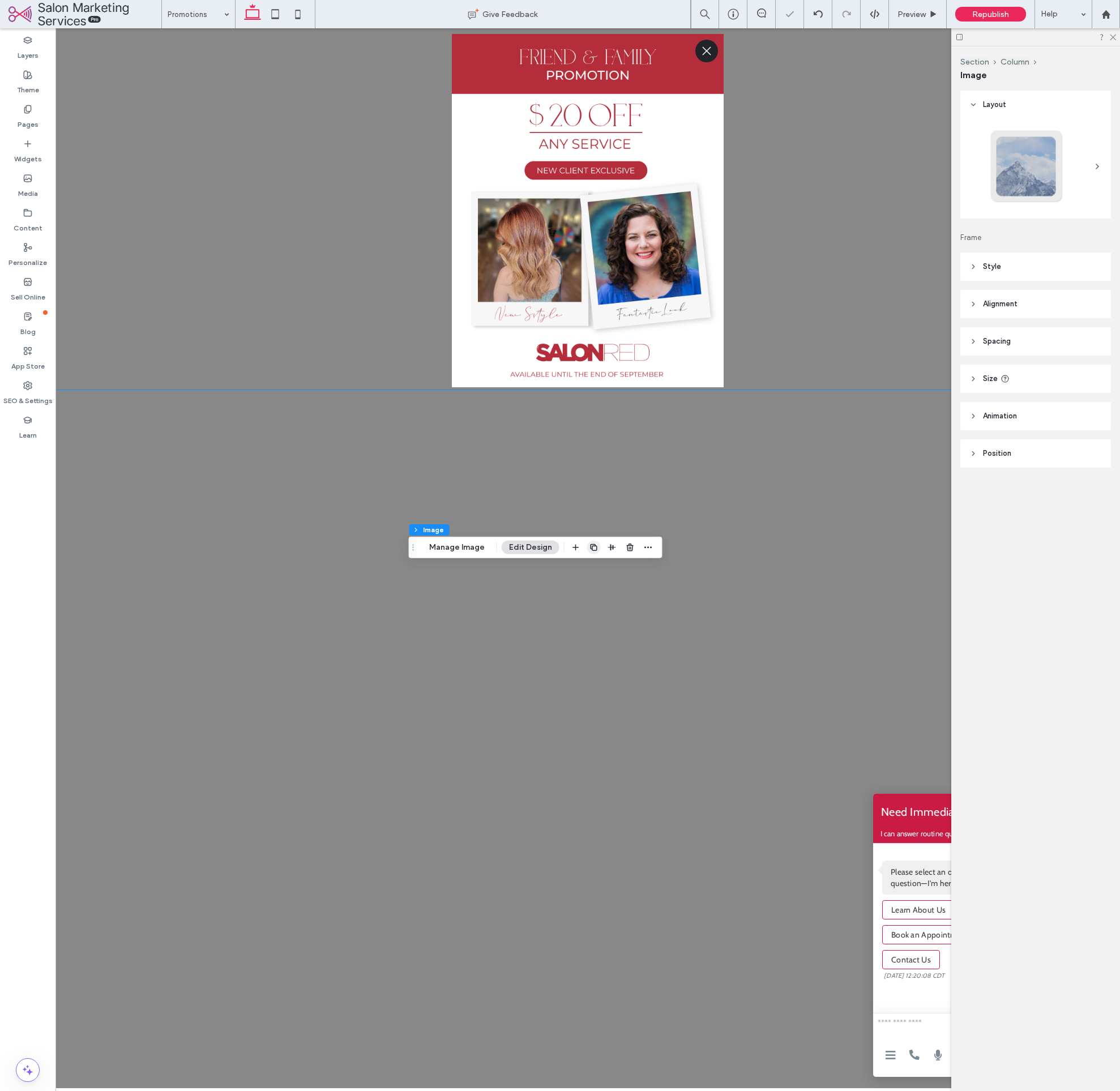
click at [591, 544] on use "button" at bounding box center [593, 547] width 6 height 6
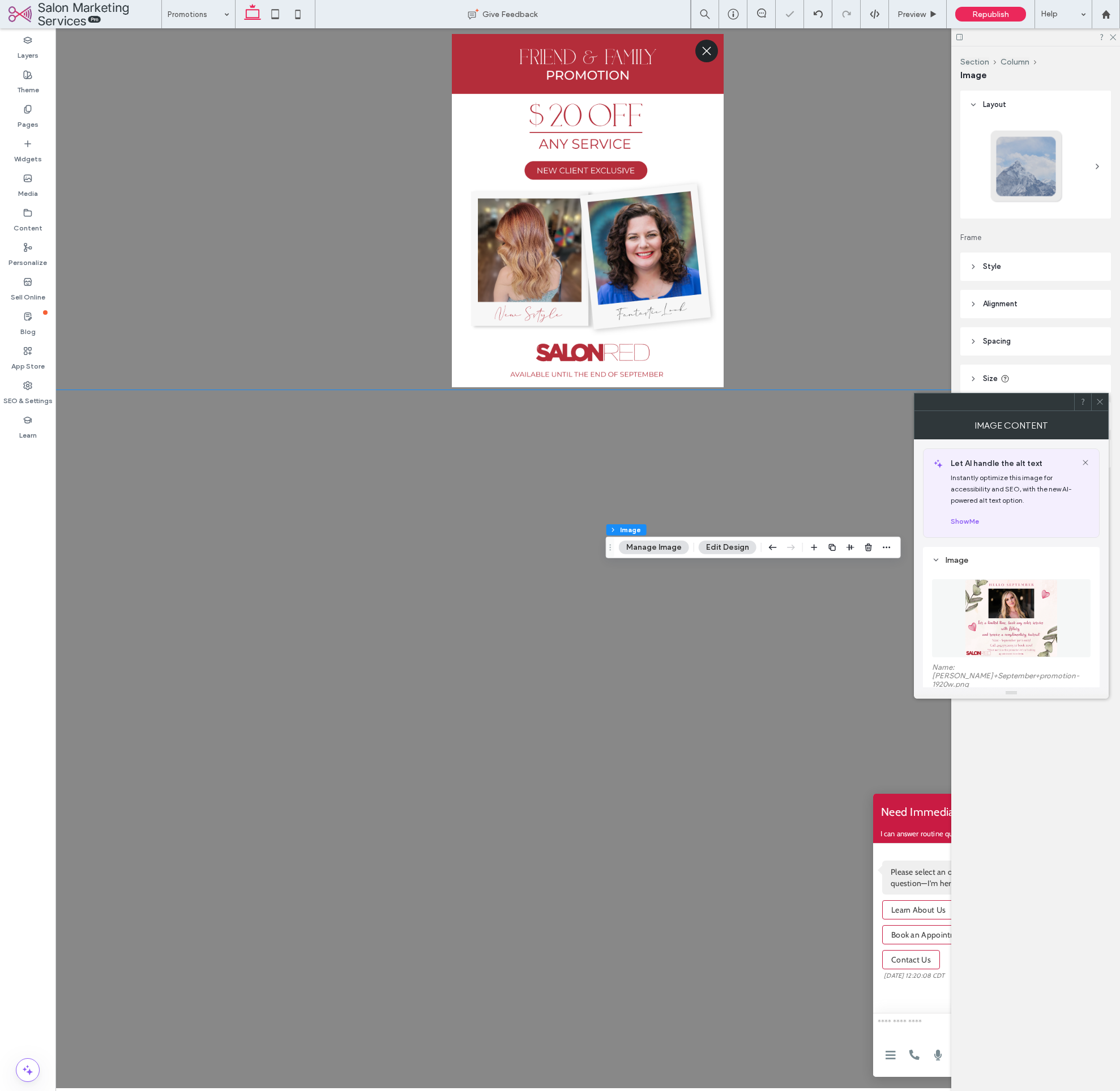
scroll to position [47, 0]
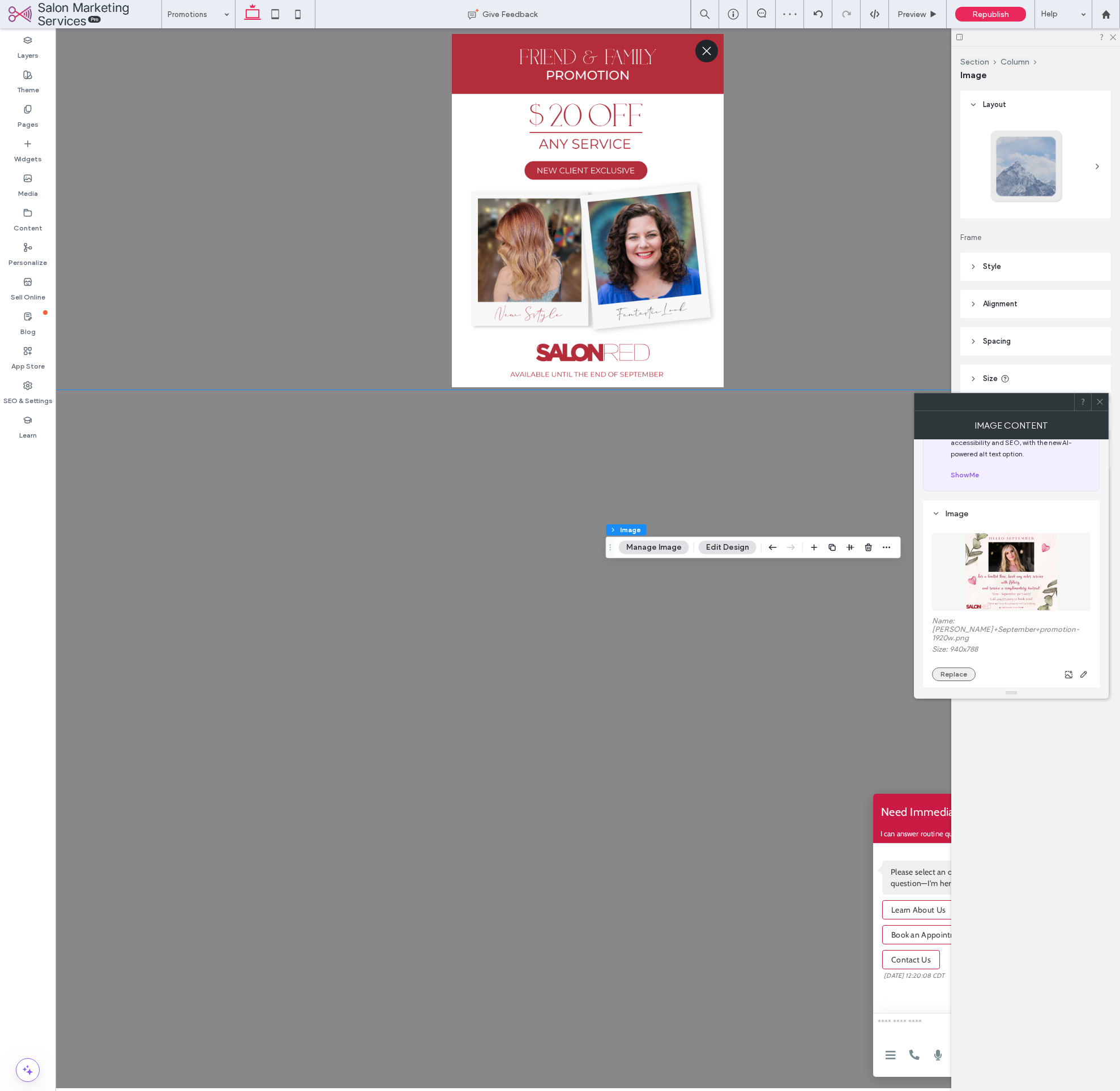
click at [956, 668] on button "Replace" at bounding box center [954, 674] width 44 height 14
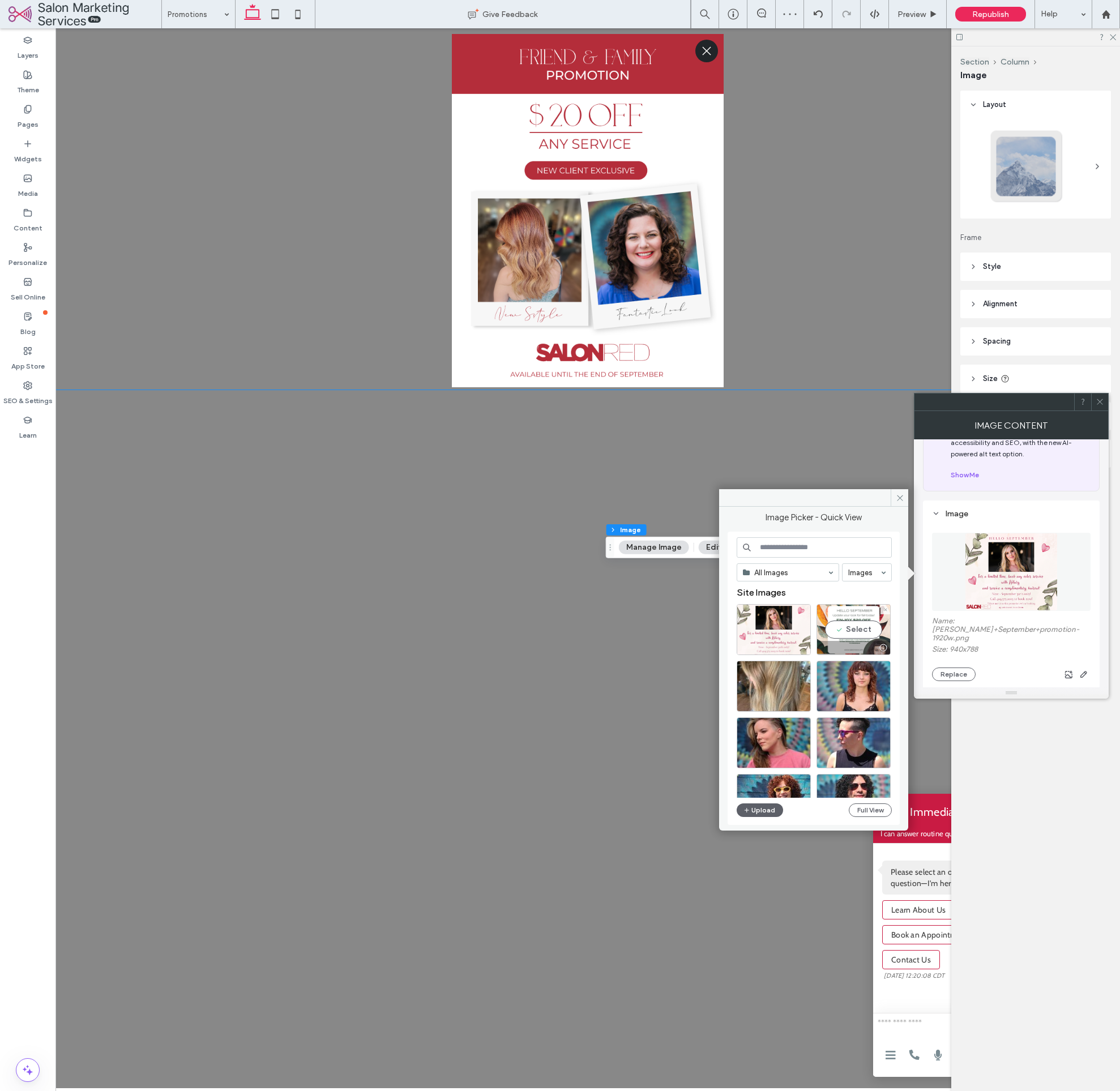
click at [849, 636] on div "Select" at bounding box center [854, 630] width 74 height 51
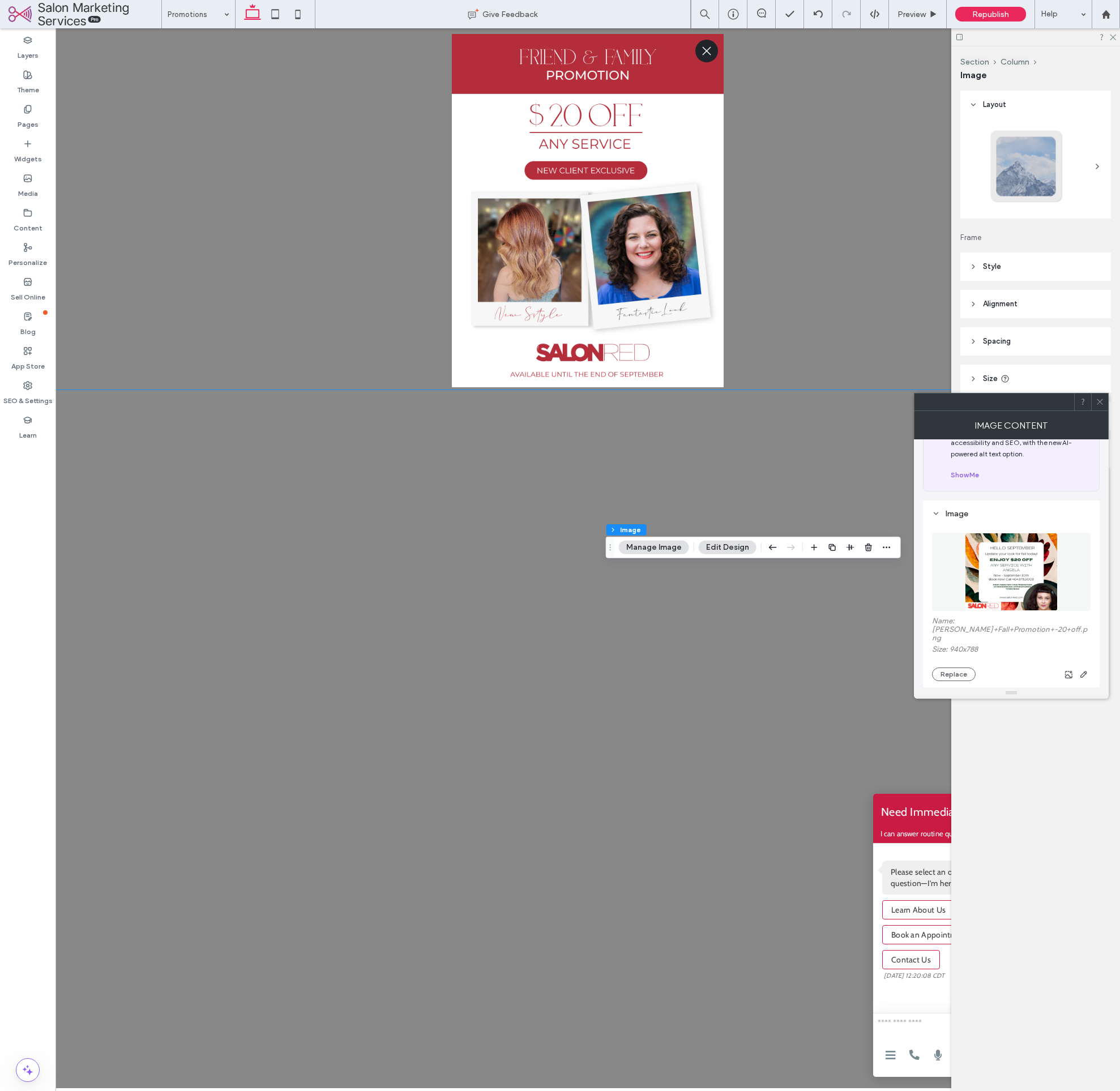
click at [1101, 396] on span at bounding box center [1100, 402] width 9 height 17
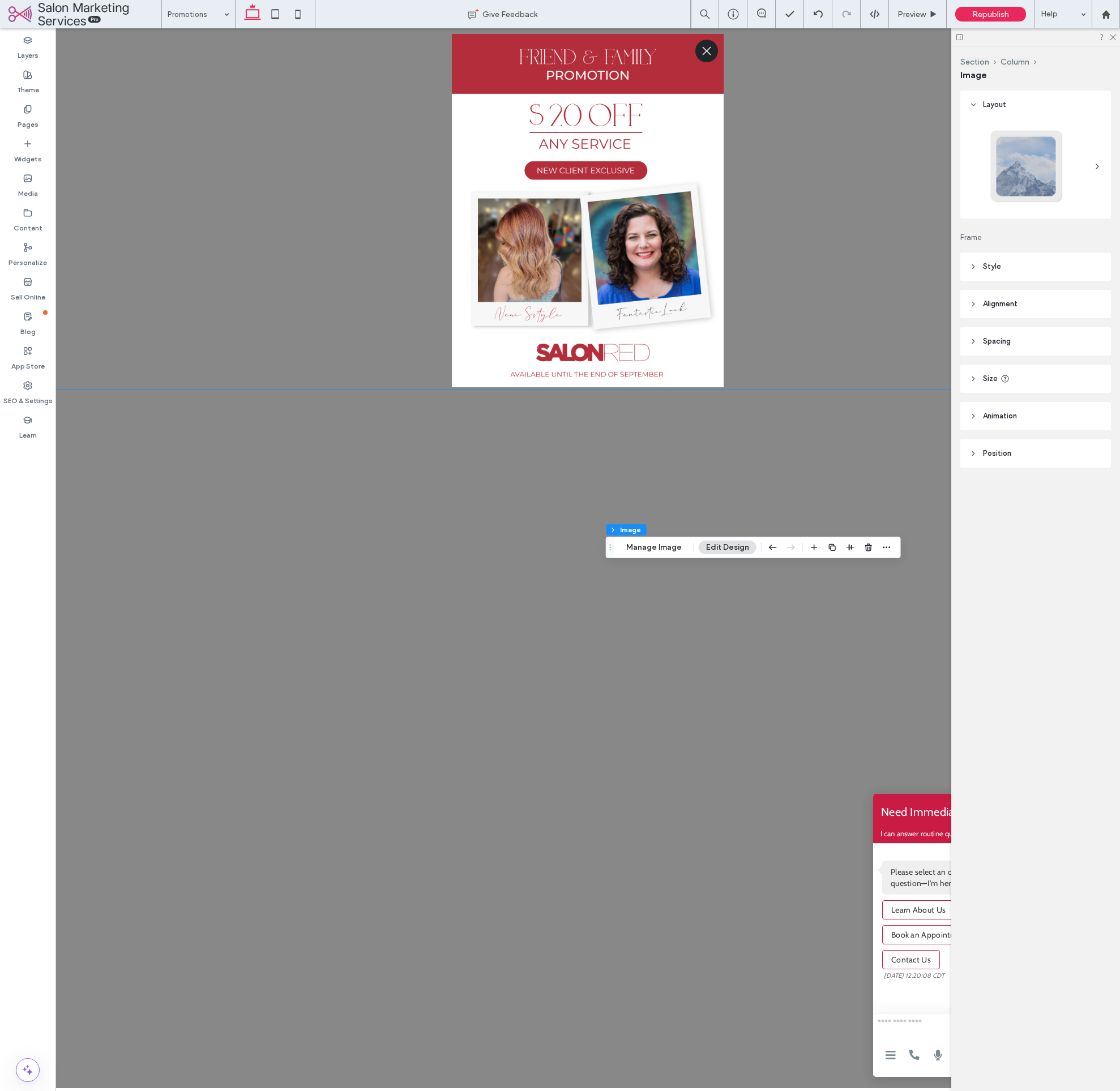
click at [1000, 266] on span "Style" at bounding box center [992, 267] width 18 height 12
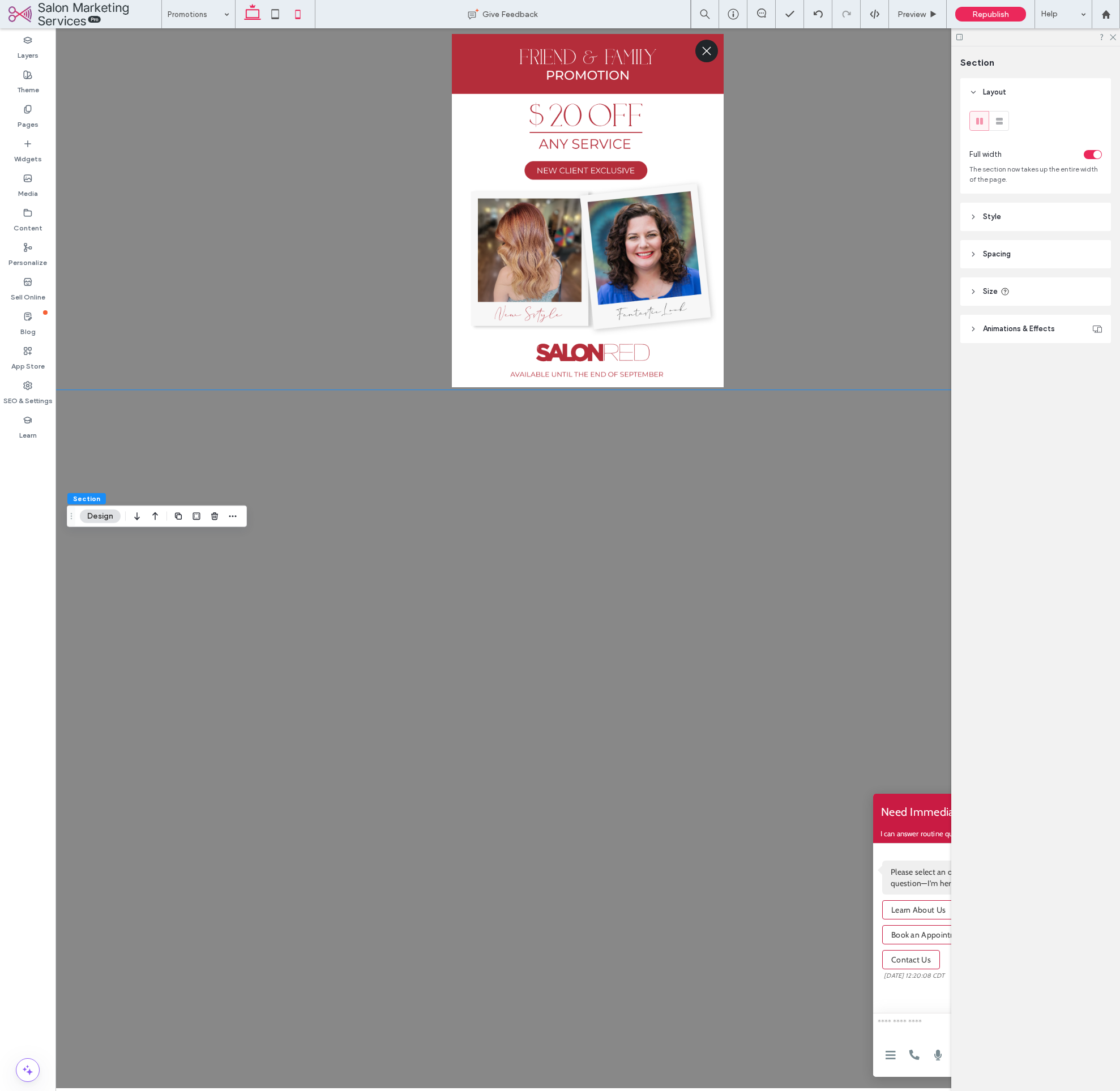
click at [281, 9] on icon at bounding box center [275, 14] width 22 height 22
type input "*"
type input "***"
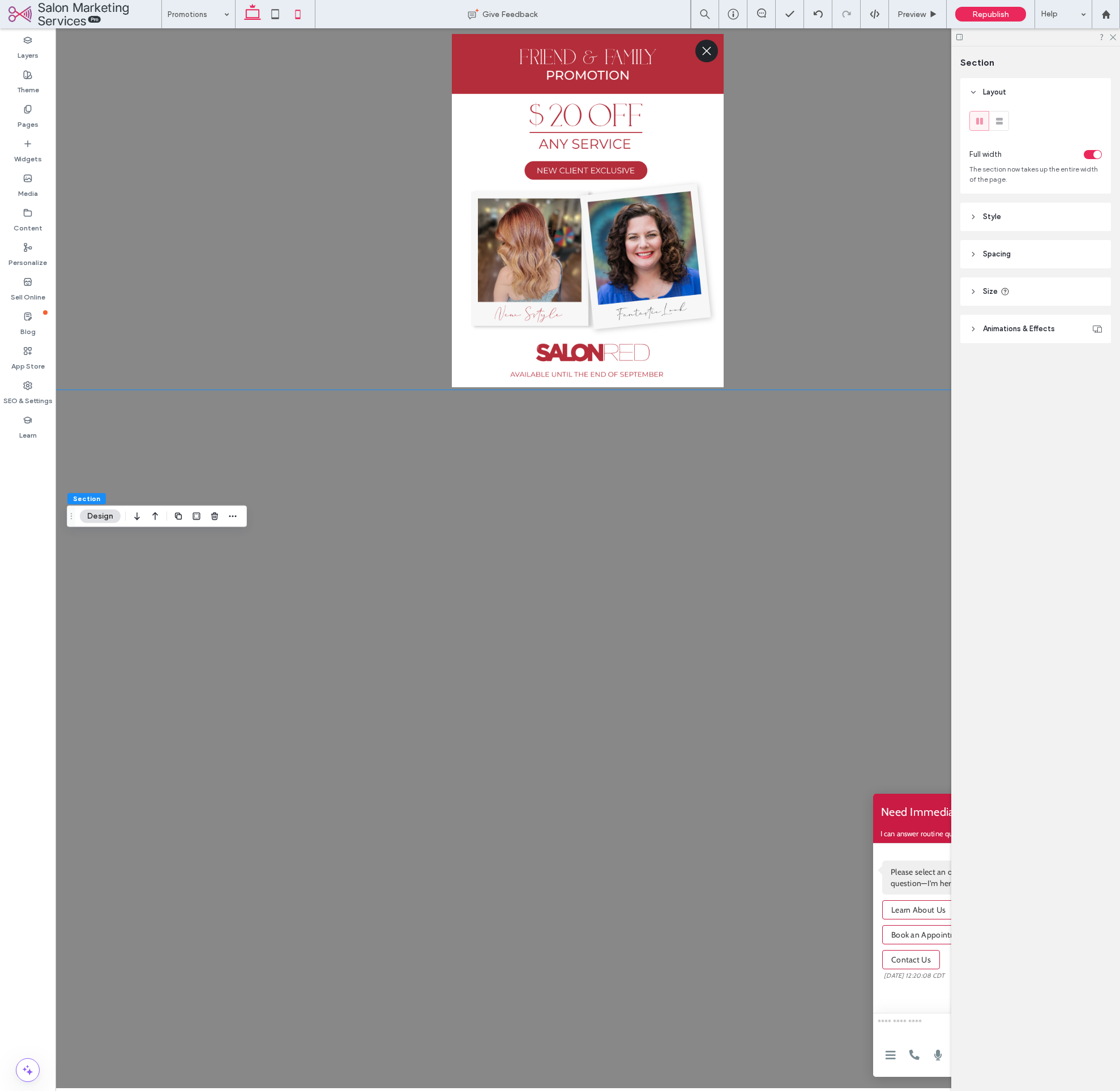
type input "***"
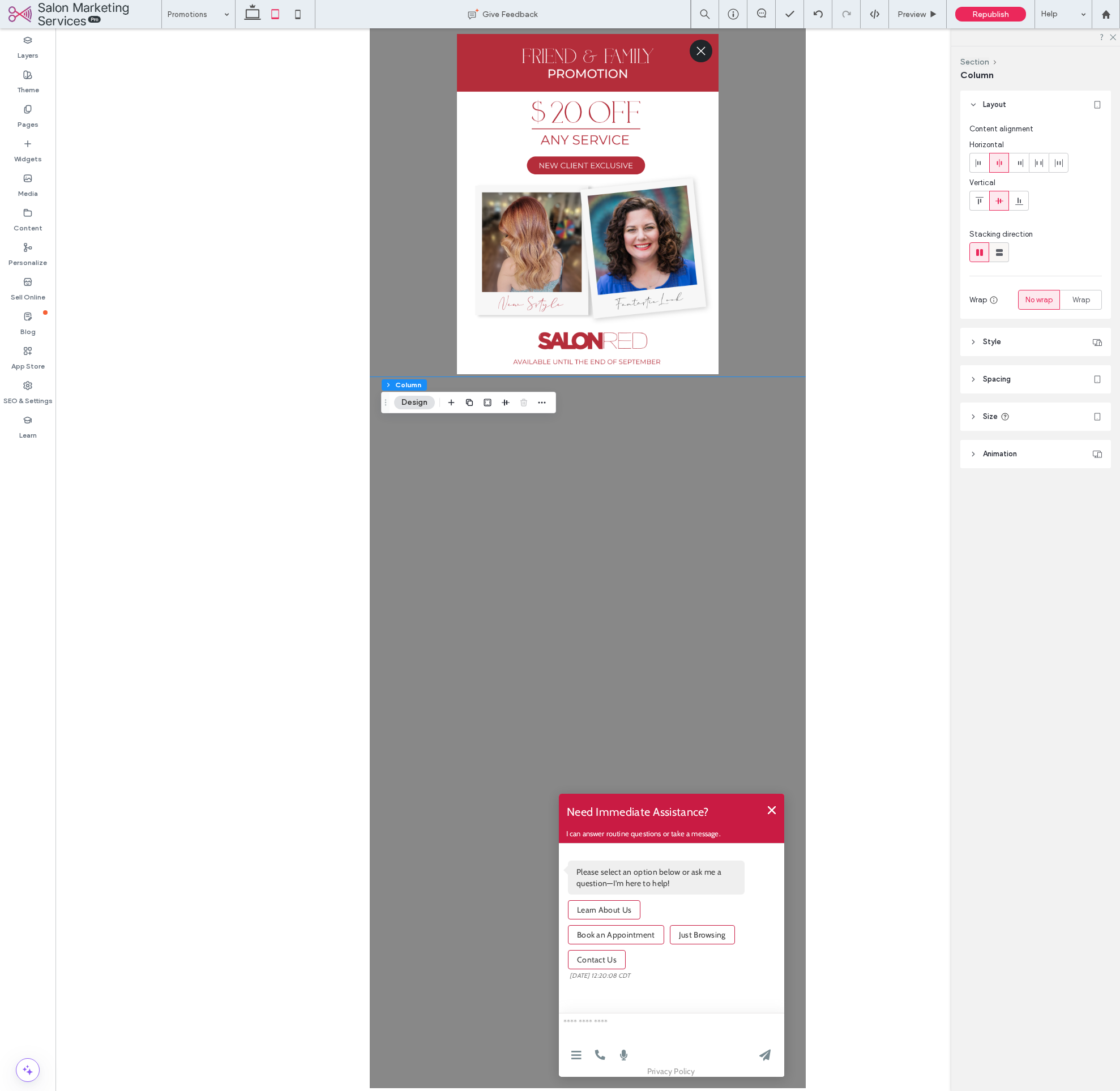
click at [1000, 252] on use at bounding box center [999, 252] width 6 height 6
type input "**"
type input "****"
click at [975, 256] on icon at bounding box center [980, 253] width 12 height 12
type input "*"
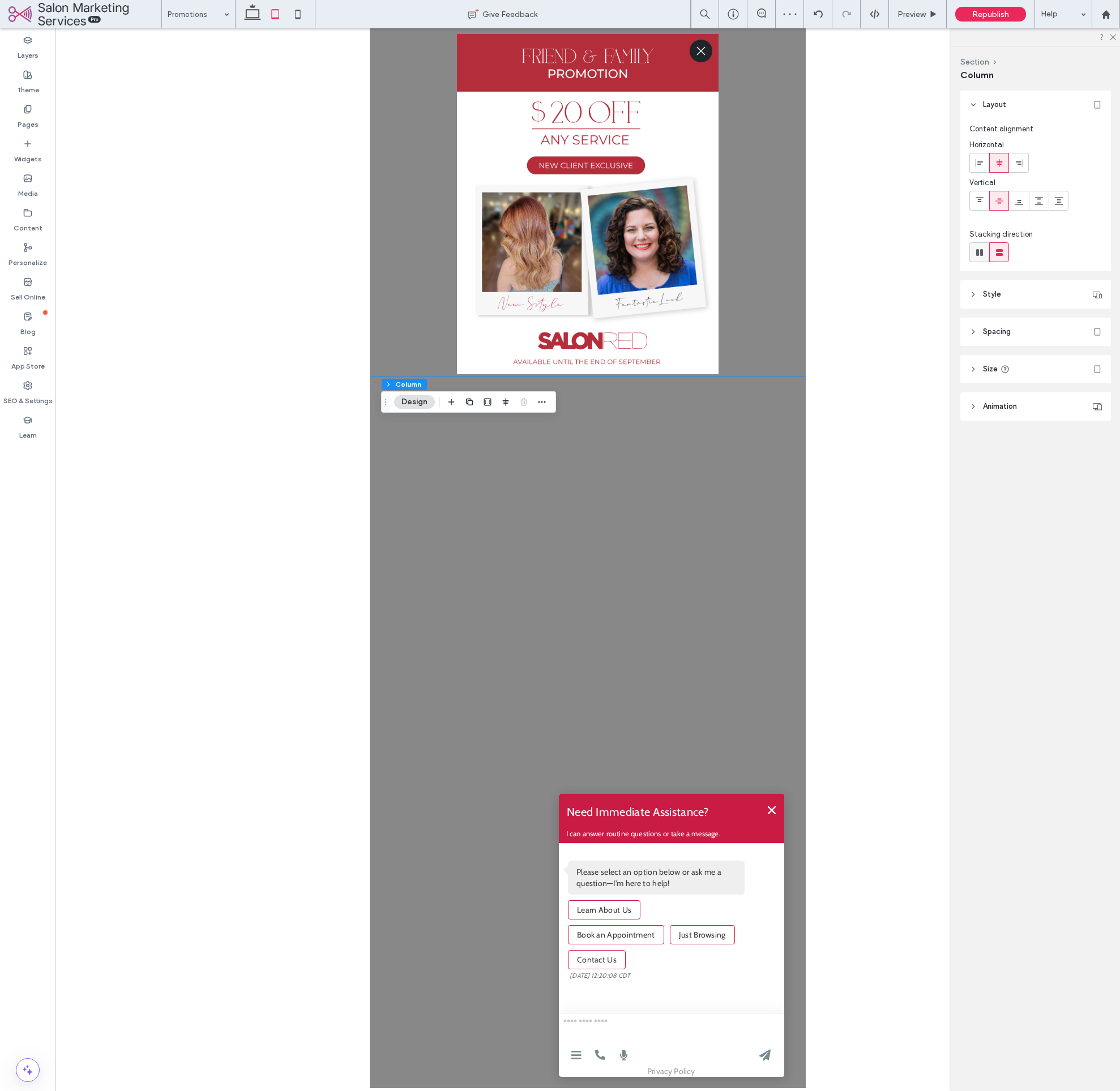
type input "**"
click at [1029, 379] on header "Spacing" at bounding box center [1035, 379] width 150 height 28
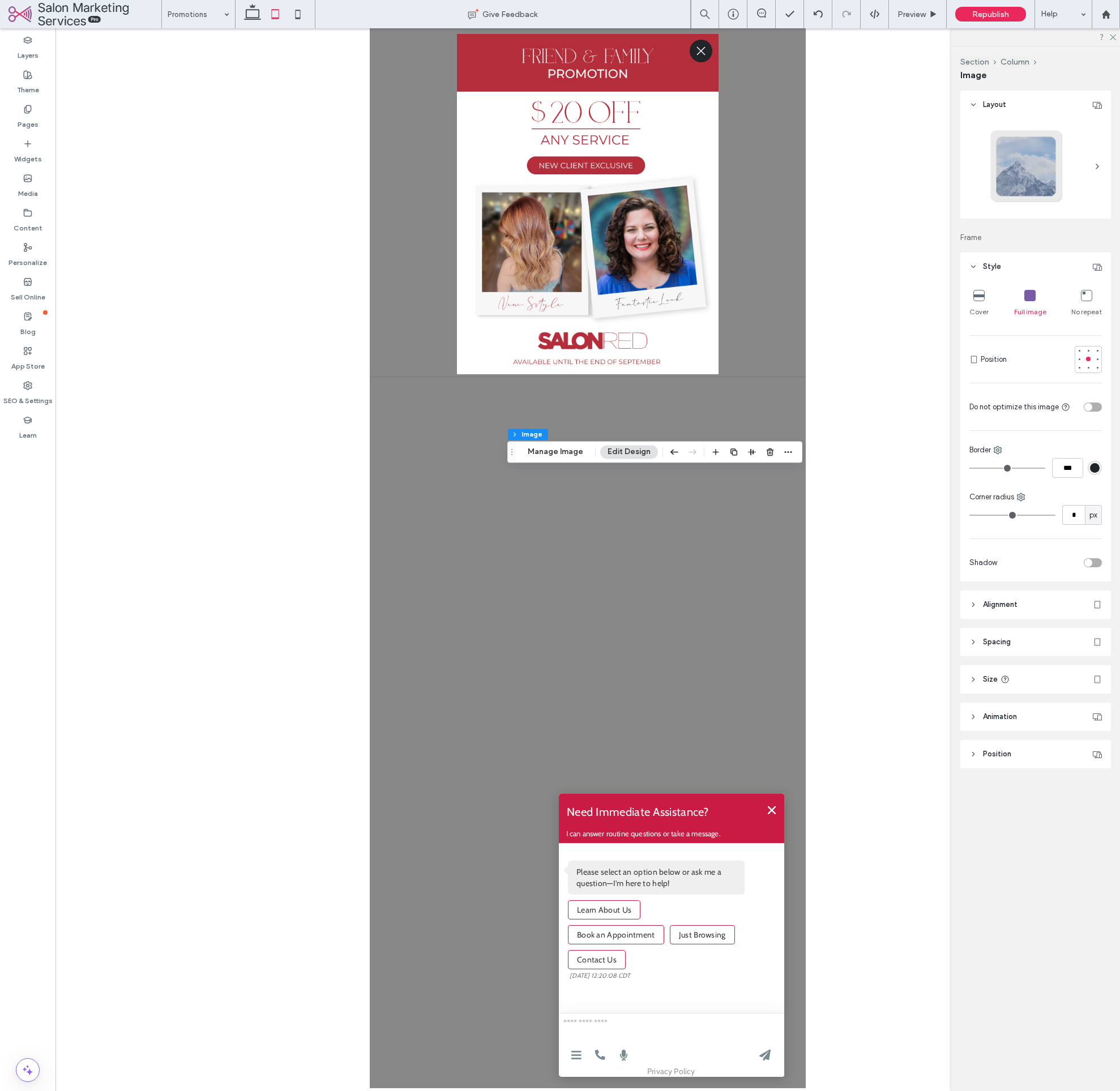
drag, startPoint x: 234, startPoint y: 384, endPoint x: 302, endPoint y: 302, distance: 106.5
click at [233, 384] on div at bounding box center [587, 558] width 1065 height 1060
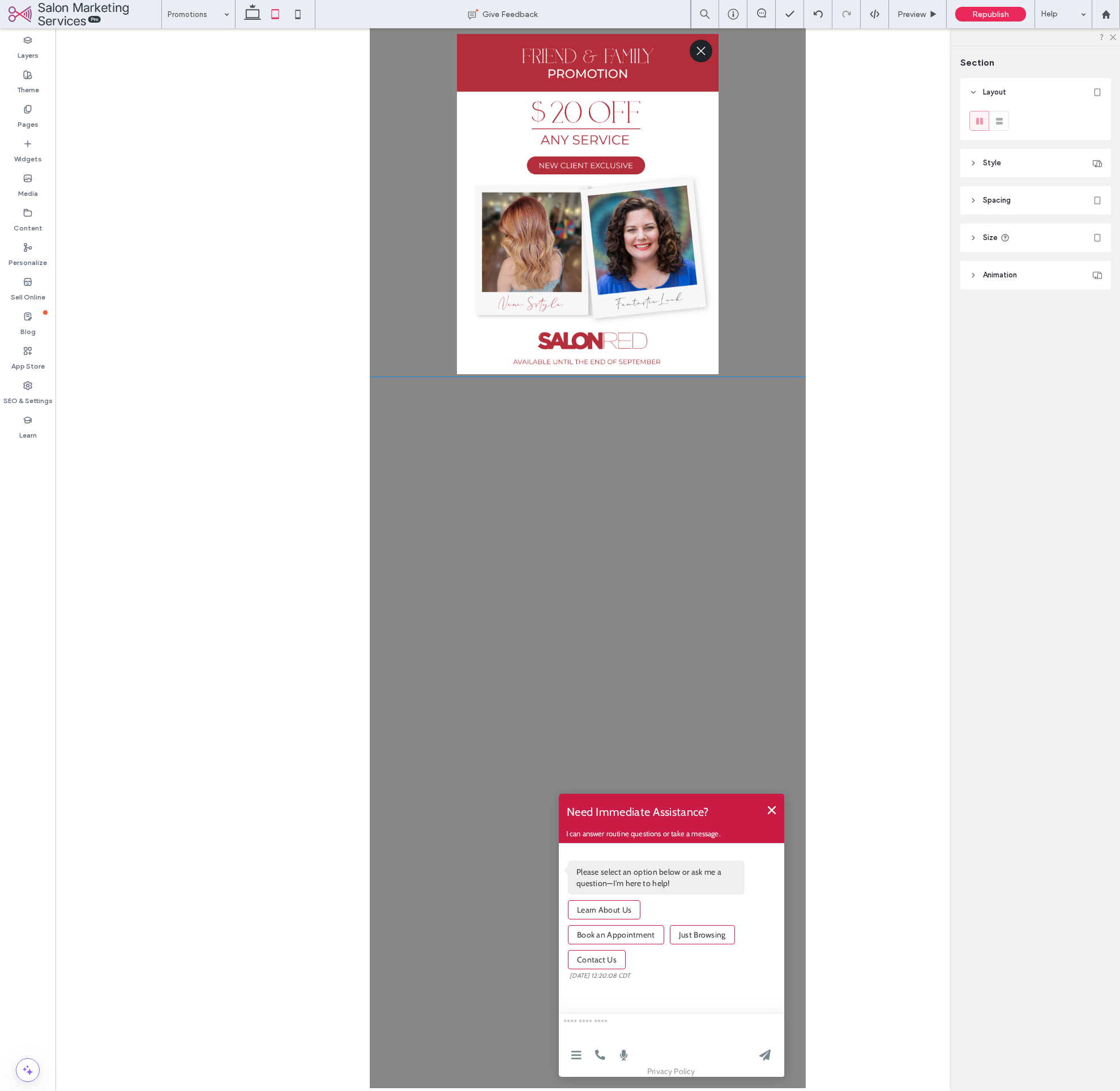
type input "***"
click at [291, 13] on icon at bounding box center [297, 14] width 22 height 22
type input "*"
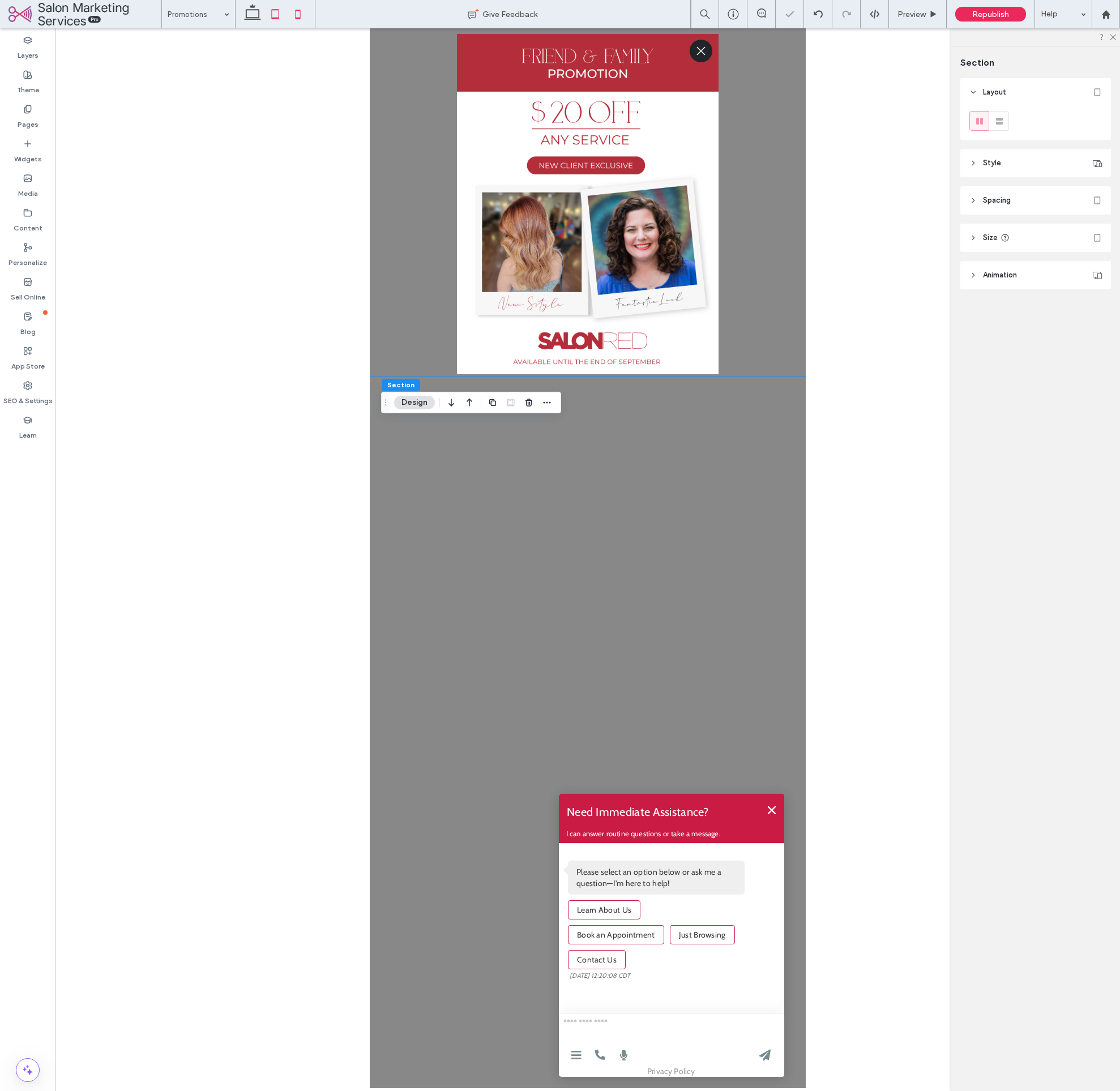
type input "*"
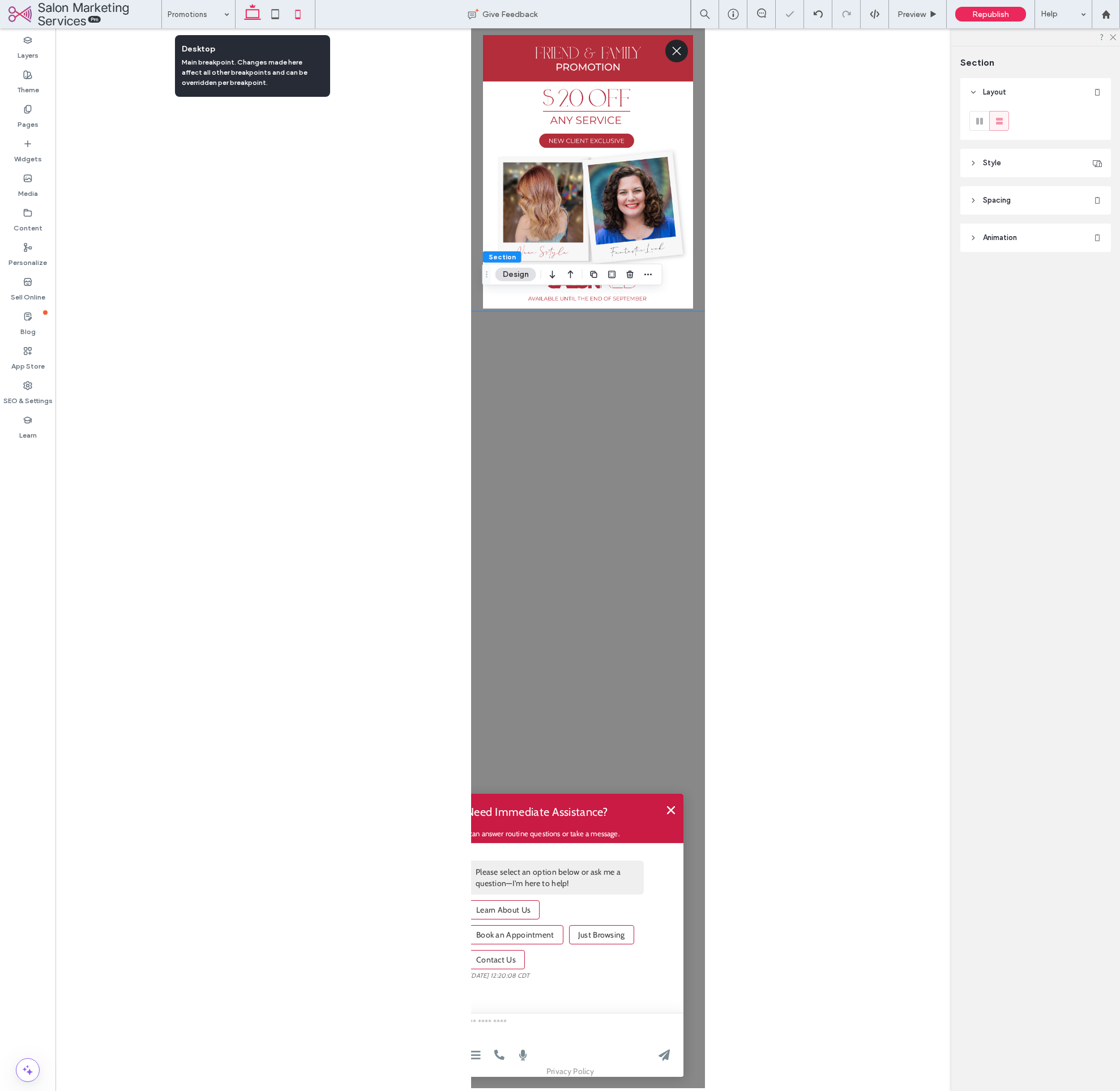
click at [249, 12] on icon at bounding box center [252, 14] width 22 height 22
type input "*"
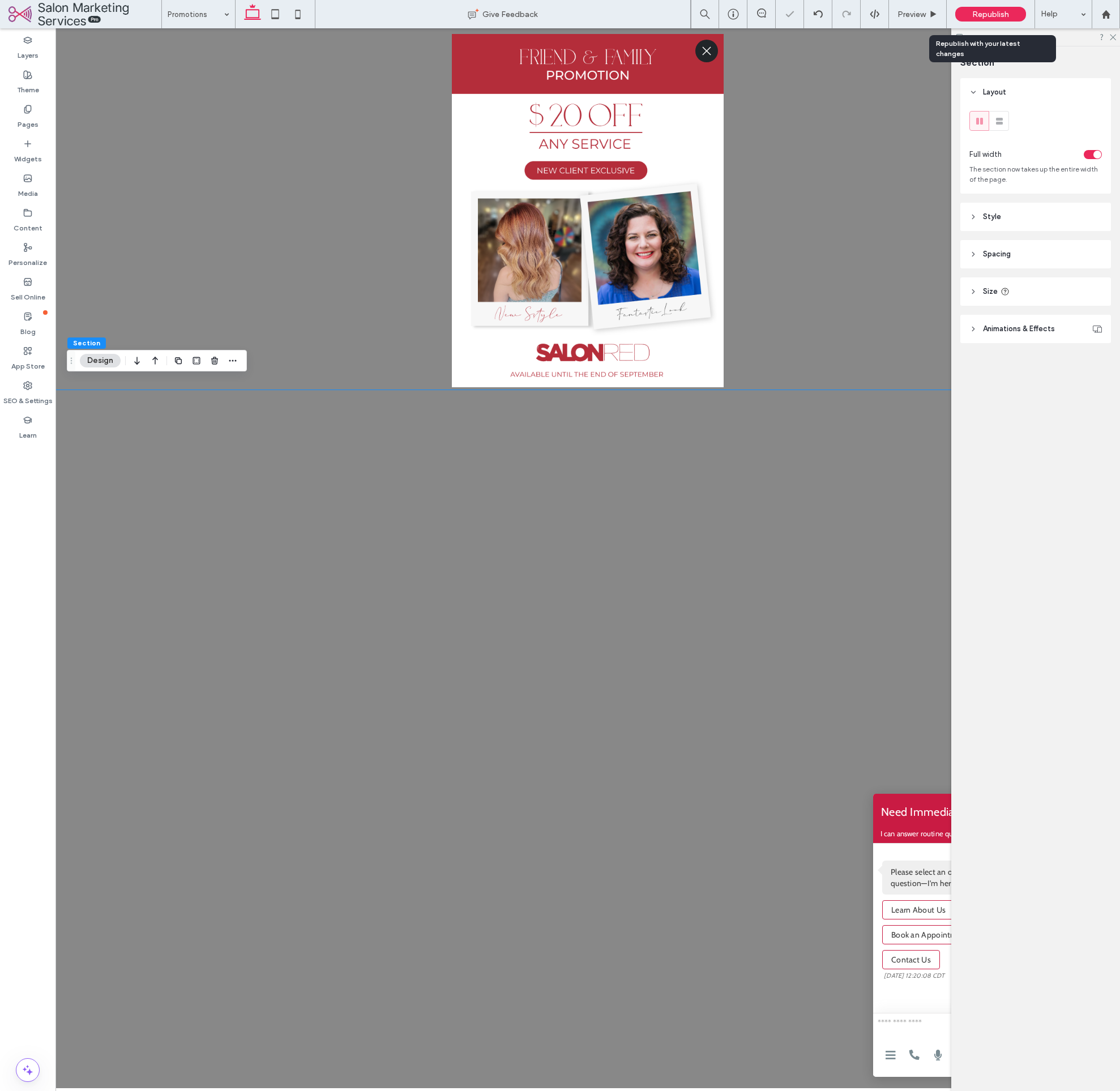
drag, startPoint x: 991, startPoint y: 15, endPoint x: 1018, endPoint y: 40, distance: 36.8
click at [991, 15] on span "Republish" at bounding box center [990, 14] width 37 height 9
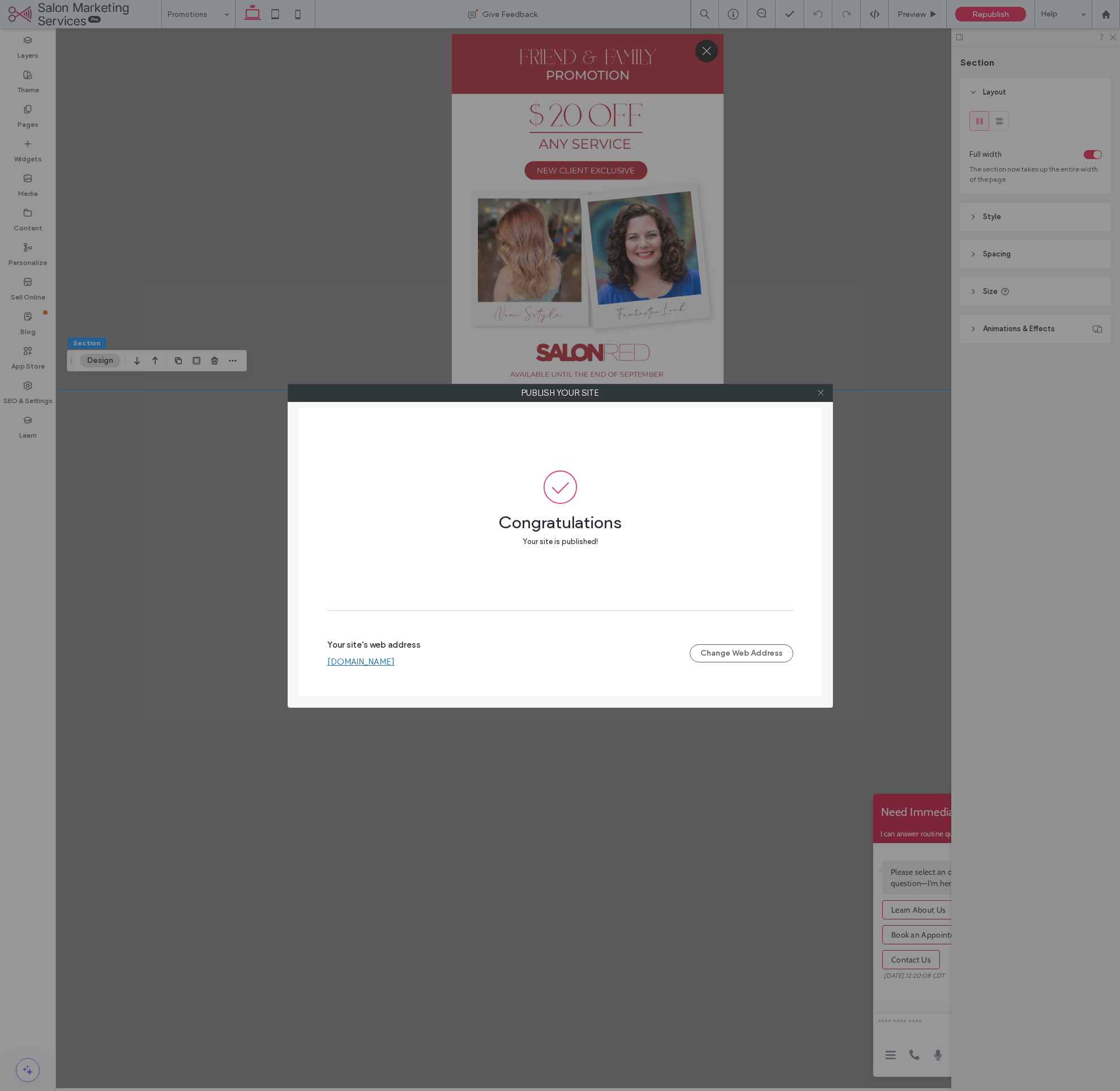
click at [820, 391] on icon at bounding box center [821, 393] width 9 height 9
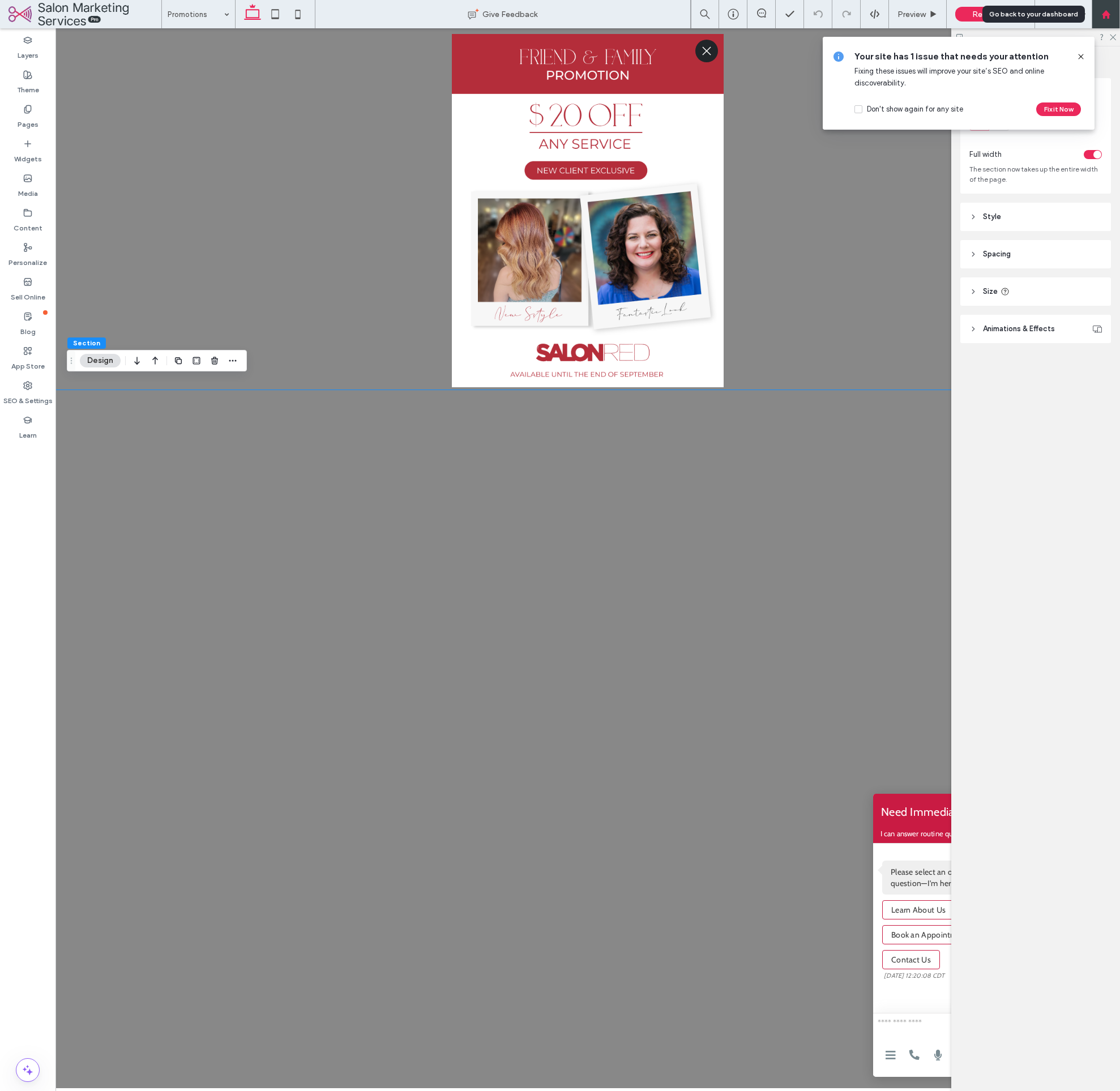
click at [1107, 16] on use at bounding box center [1106, 14] width 9 height 9
